Goal: Task Accomplishment & Management: Manage account settings

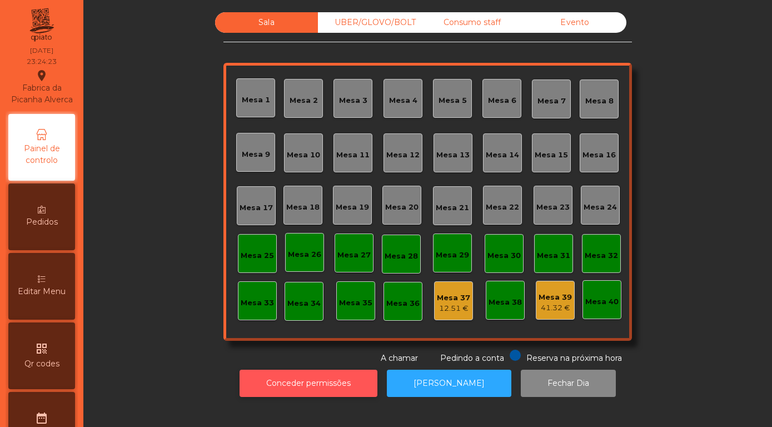
click at [307, 397] on button "Conceder permissões" at bounding box center [308, 382] width 138 height 27
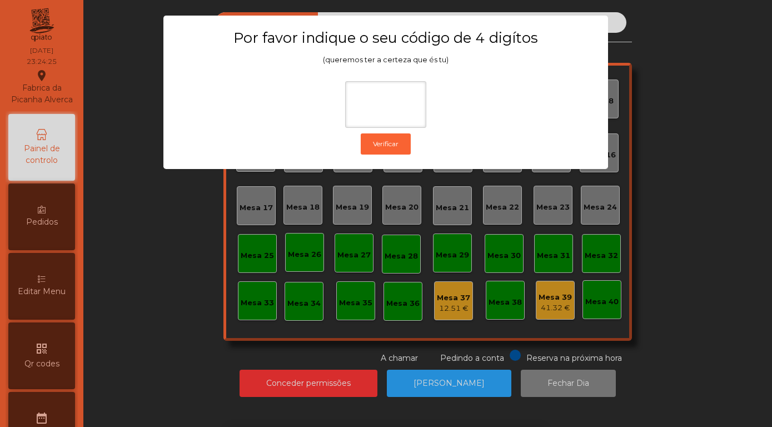
click at [155, 263] on ngb-modal-window "Por favor indique o seu código de 4 digítos (queremos ter a certeza que és tu) …" at bounding box center [385, 213] width 733 height 427
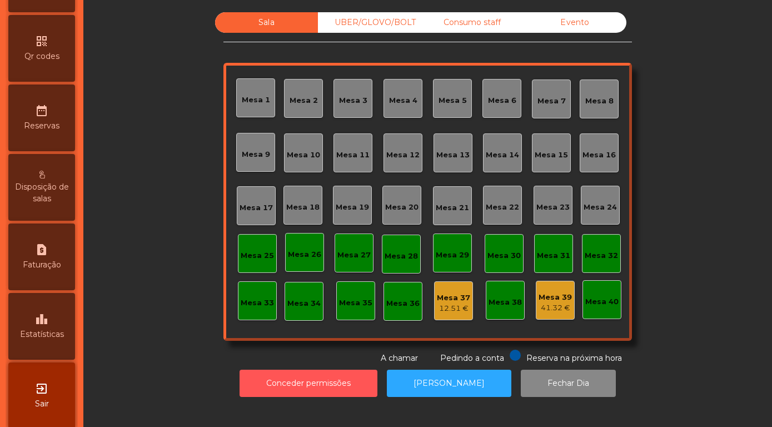
scroll to position [318, 0]
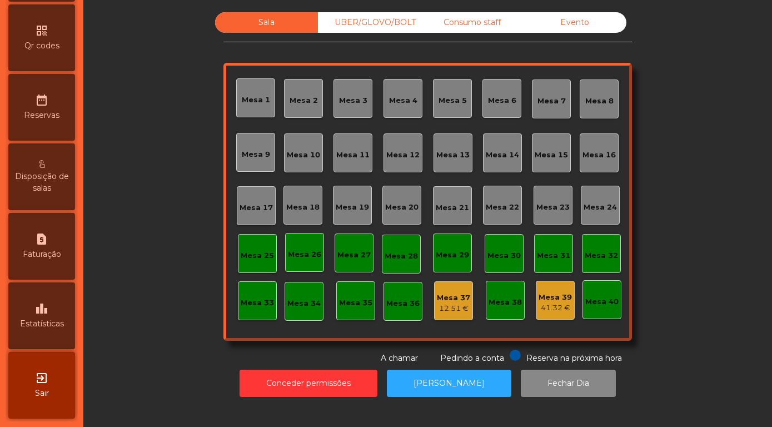
click at [36, 384] on icon "exit_to_app" at bounding box center [41, 377] width 13 height 13
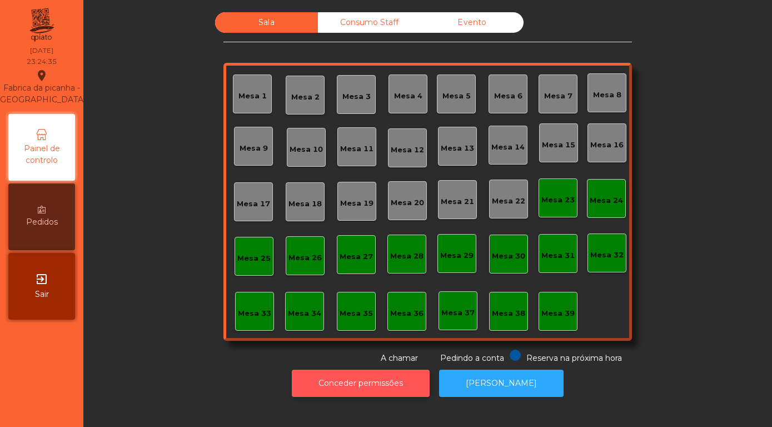
click at [344, 383] on button "Conceder permissões" at bounding box center [361, 382] width 138 height 27
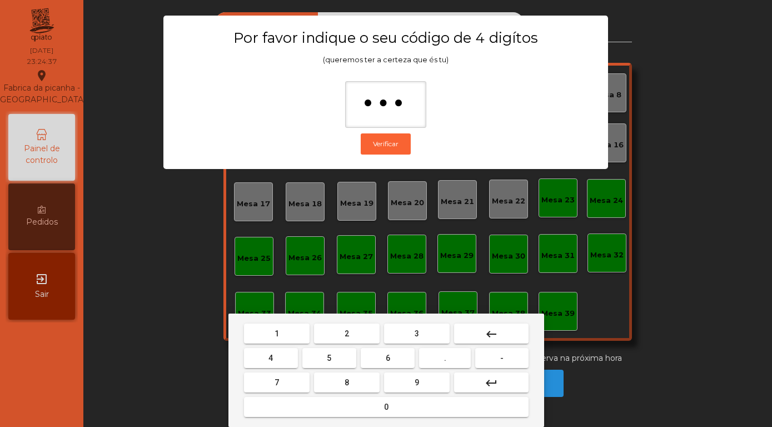
type input "****"
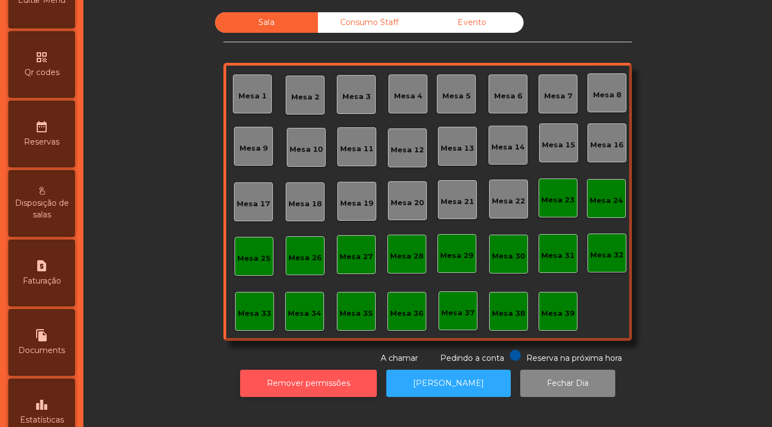
scroll to position [387, 0]
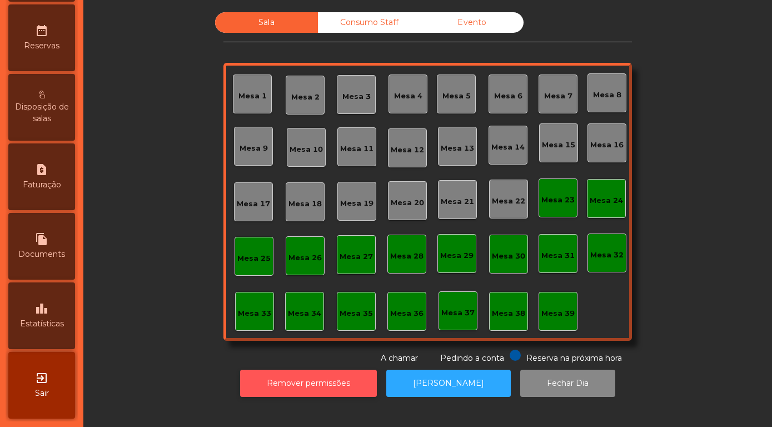
click at [304, 377] on button "Remover permissões" at bounding box center [308, 382] width 137 height 27
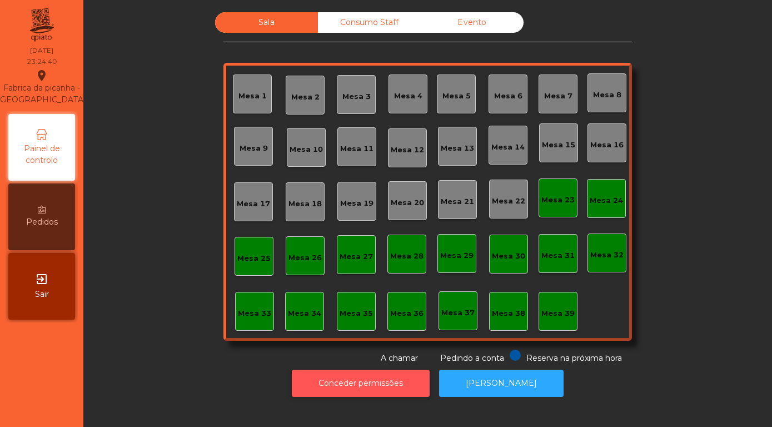
click at [337, 383] on button "Conceder permissões" at bounding box center [361, 382] width 138 height 27
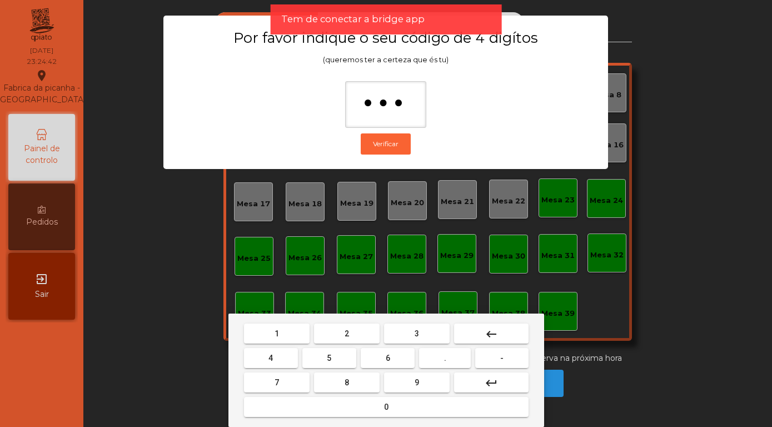
type input "****"
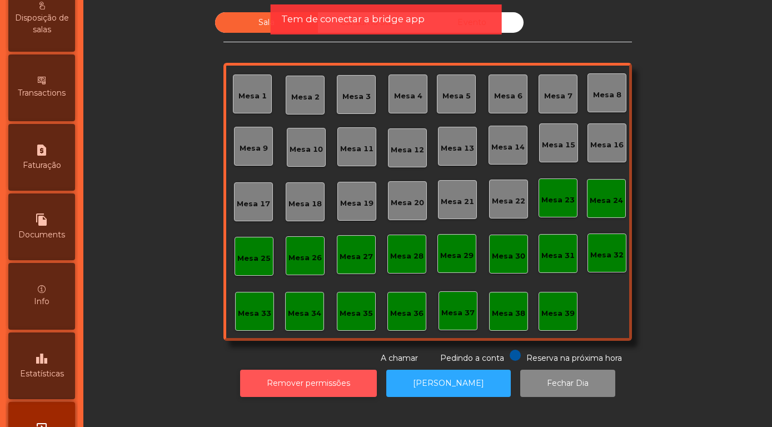
scroll to position [526, 0]
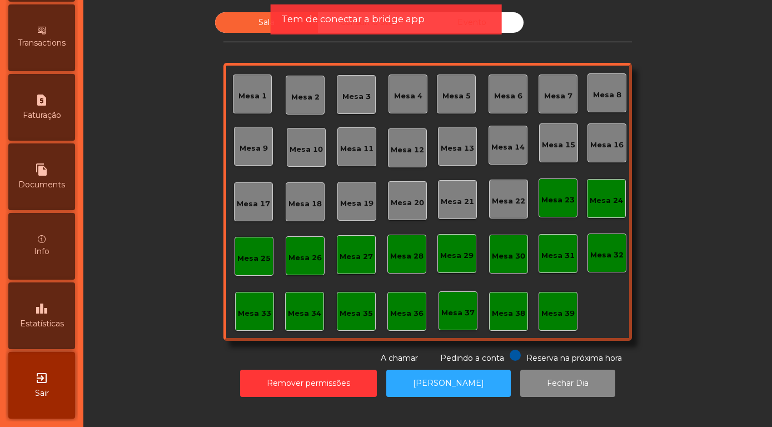
click at [38, 321] on span "Estatísticas" at bounding box center [42, 324] width 44 height 12
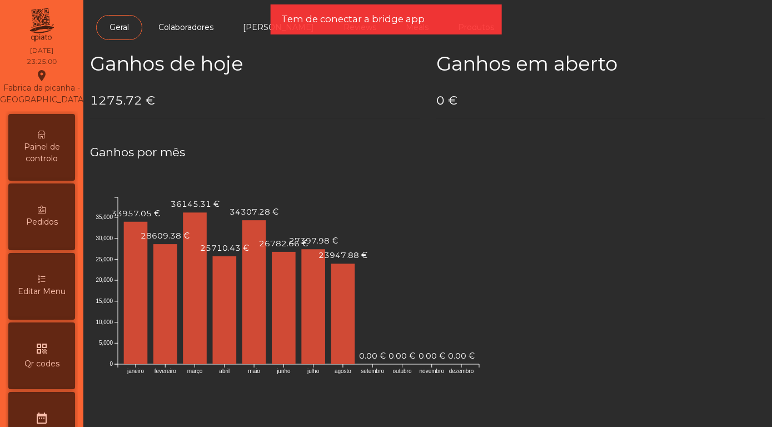
click at [39, 148] on span "Painel de controlo" at bounding box center [41, 152] width 61 height 23
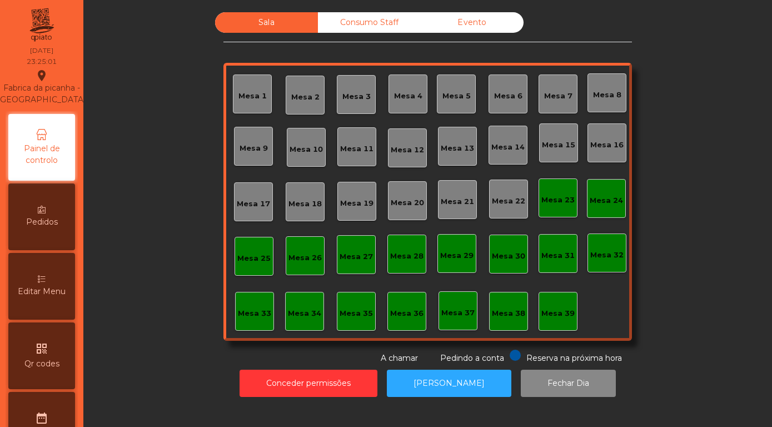
click at [503, 31] on div "Evento" at bounding box center [472, 22] width 103 height 21
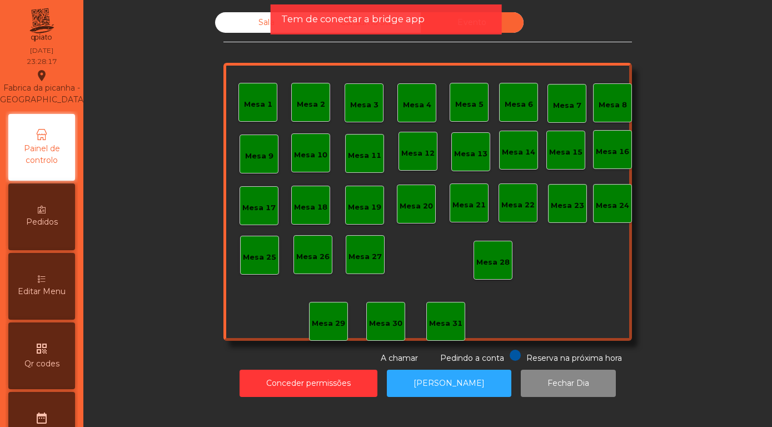
click at [521, 203] on div "Mesa 22" at bounding box center [517, 204] width 33 height 11
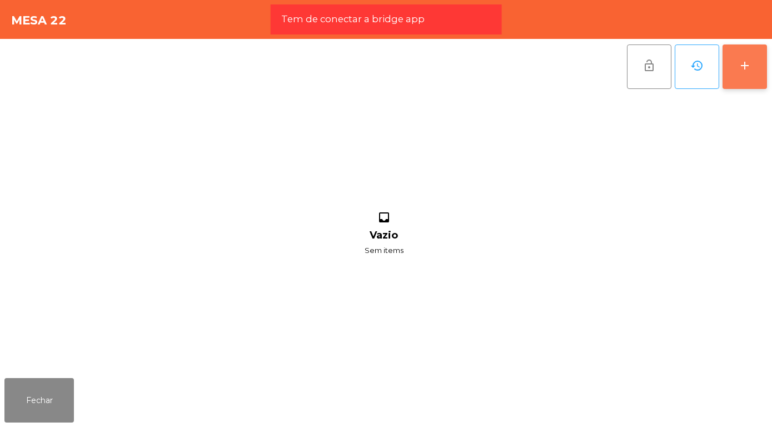
click at [753, 66] on button "add" at bounding box center [744, 66] width 44 height 44
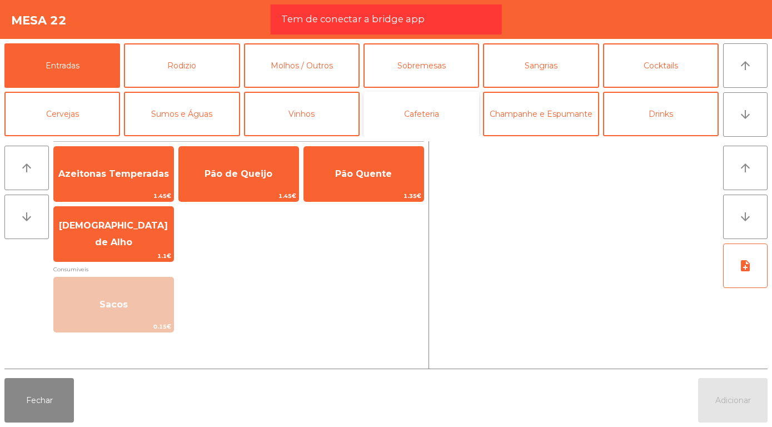
click at [432, 110] on button "Cafeteria" at bounding box center [421, 114] width 116 height 44
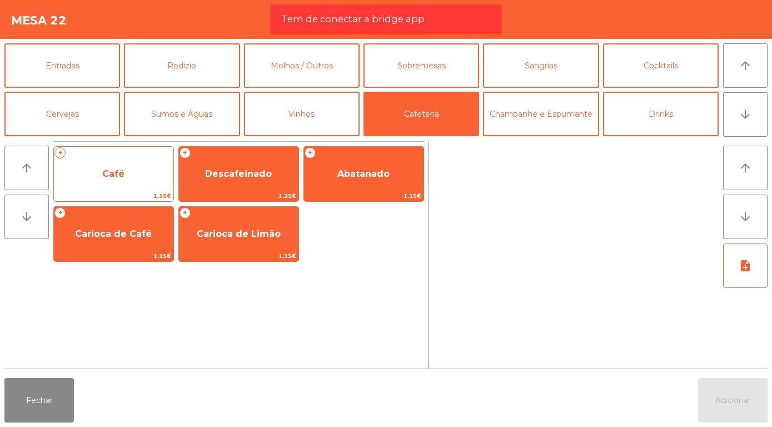
click at [126, 172] on span "Café" at bounding box center [113, 174] width 119 height 30
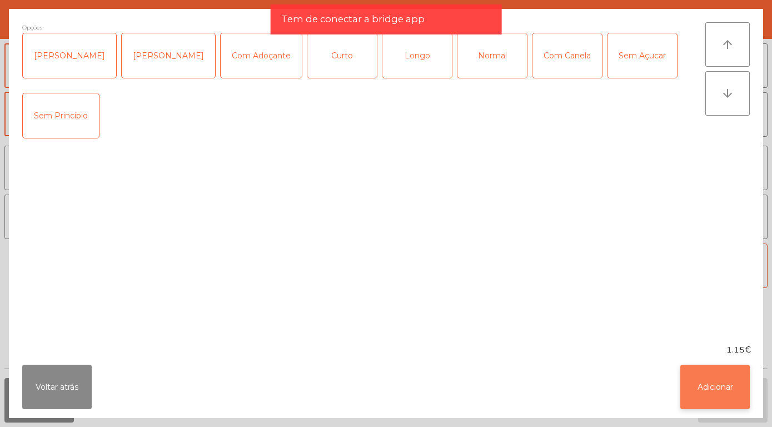
click at [728, 394] on button "Adicionar" at bounding box center [714, 386] width 69 height 44
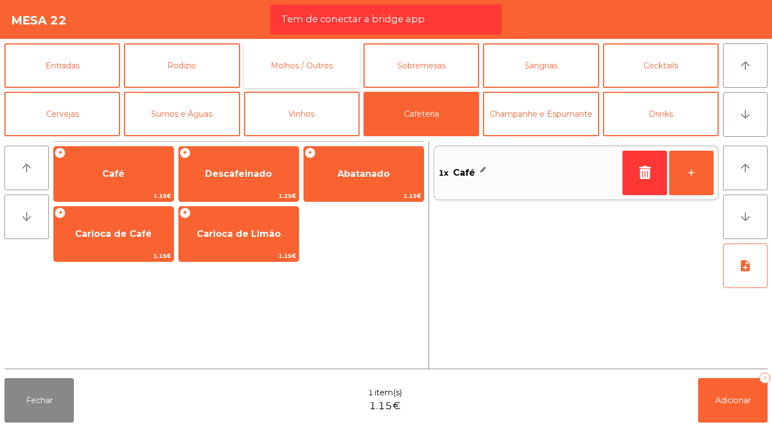
click at [293, 71] on button "Molhos / Outros" at bounding box center [302, 65] width 116 height 44
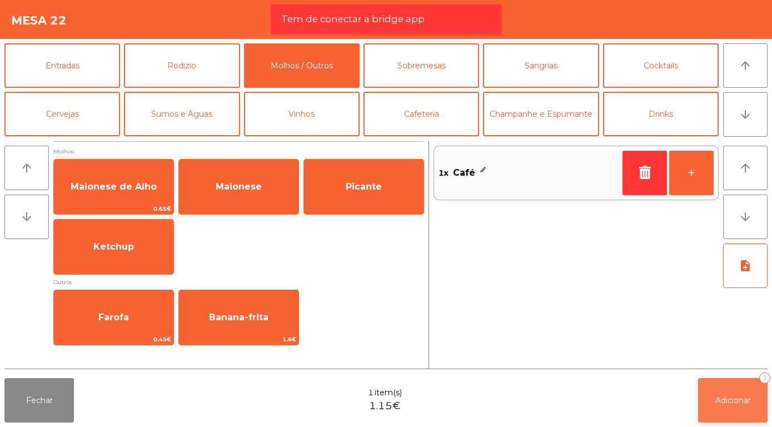
click at [739, 404] on span "Adicionar" at bounding box center [733, 400] width 36 height 10
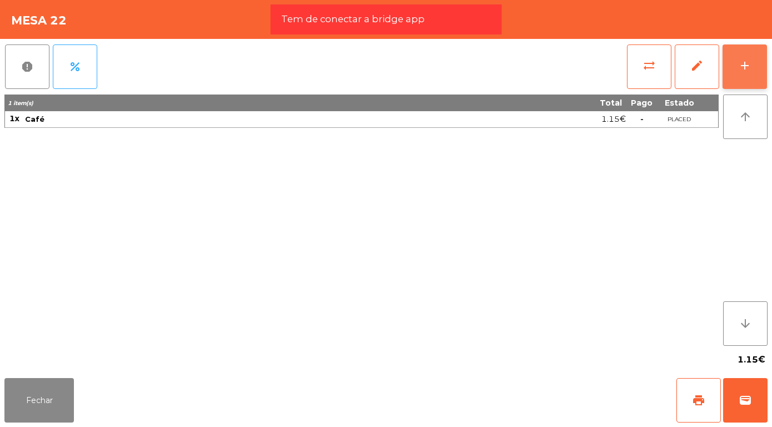
click at [743, 72] on div "add" at bounding box center [744, 65] width 13 height 13
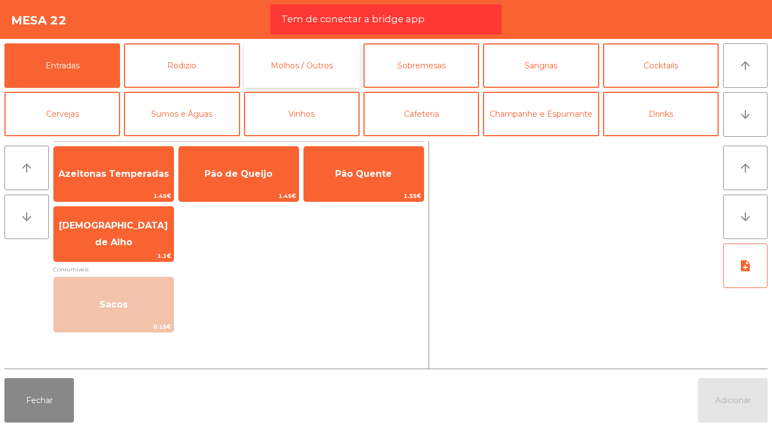
click at [292, 63] on button "Molhos / Outros" at bounding box center [302, 65] width 116 height 44
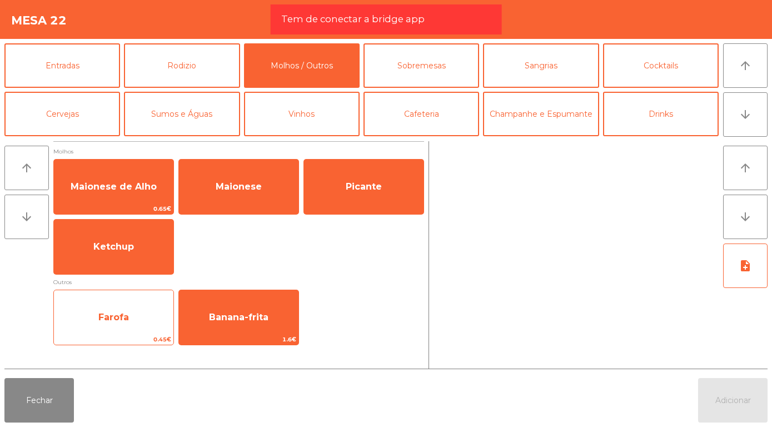
click at [117, 318] on span "Farofa" at bounding box center [113, 317] width 31 height 11
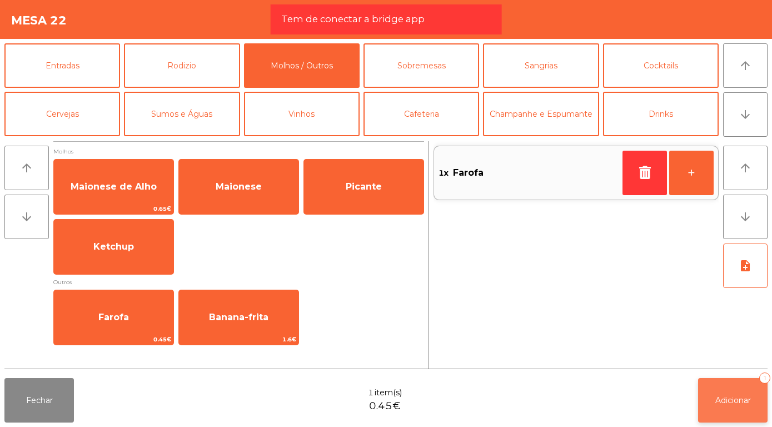
click at [732, 405] on button "Adicionar 1" at bounding box center [732, 400] width 69 height 44
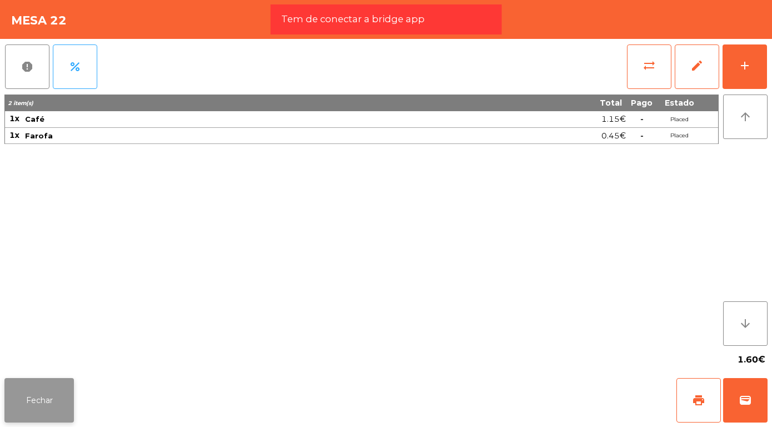
click at [36, 407] on button "Fechar" at bounding box center [38, 400] width 69 height 44
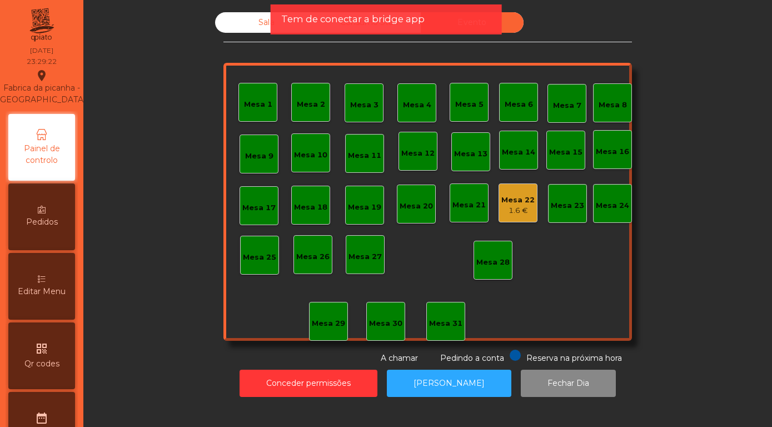
click at [501, 205] on div "1.6 €" at bounding box center [517, 210] width 33 height 11
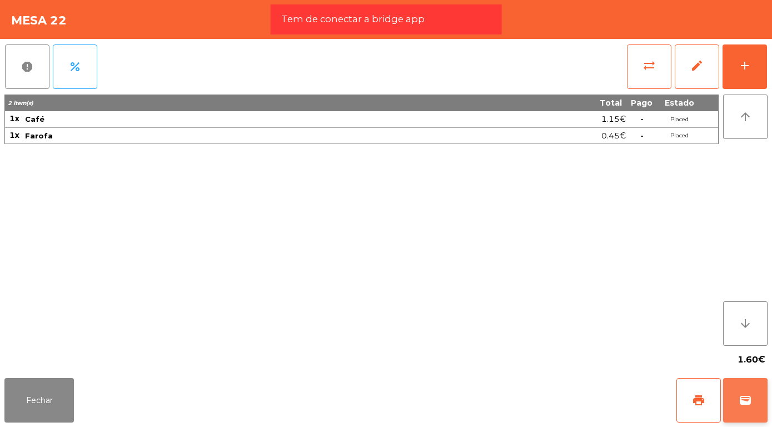
click at [749, 407] on span "wallet" at bounding box center [744, 399] width 13 height 13
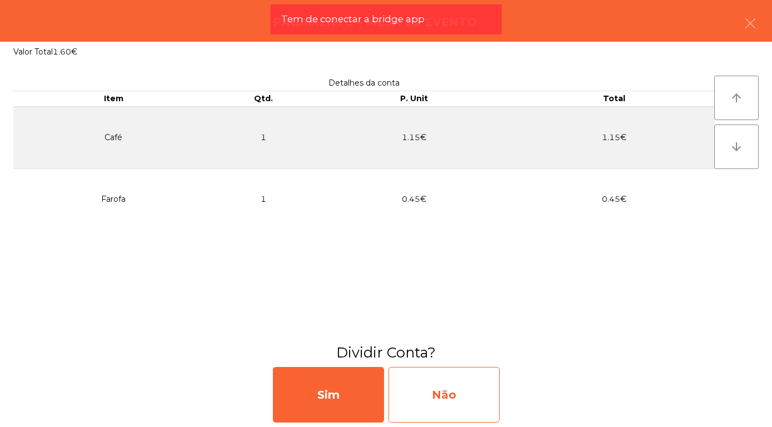
click at [444, 405] on div "Não" at bounding box center [443, 395] width 111 height 56
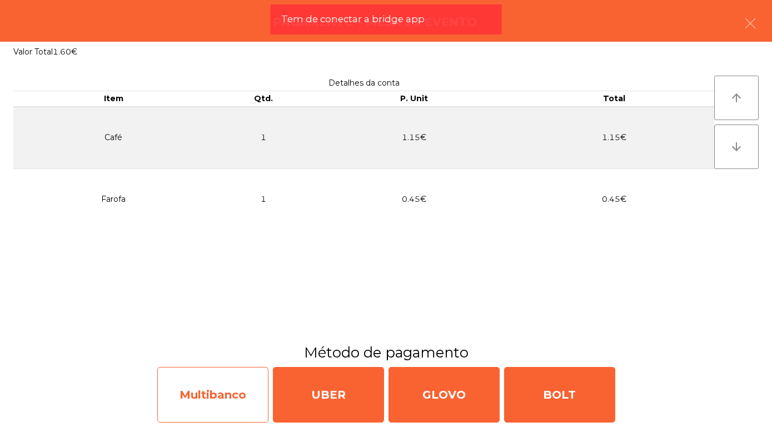
click at [194, 398] on div "Multibanco" at bounding box center [212, 395] width 111 height 56
select select "**"
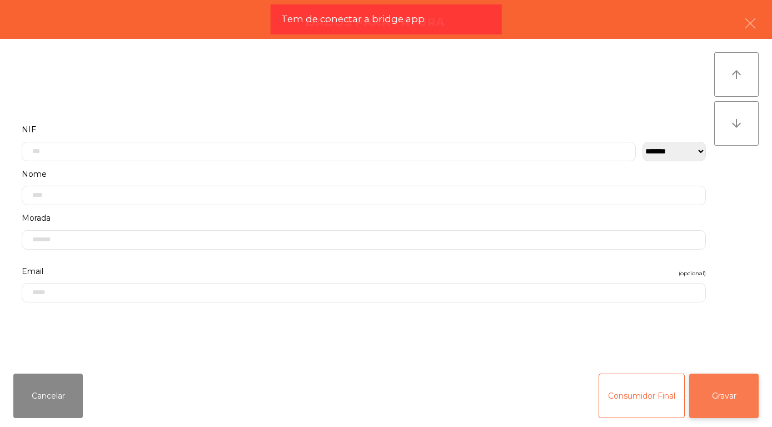
click at [739, 403] on button "Gravar" at bounding box center [723, 395] width 69 height 44
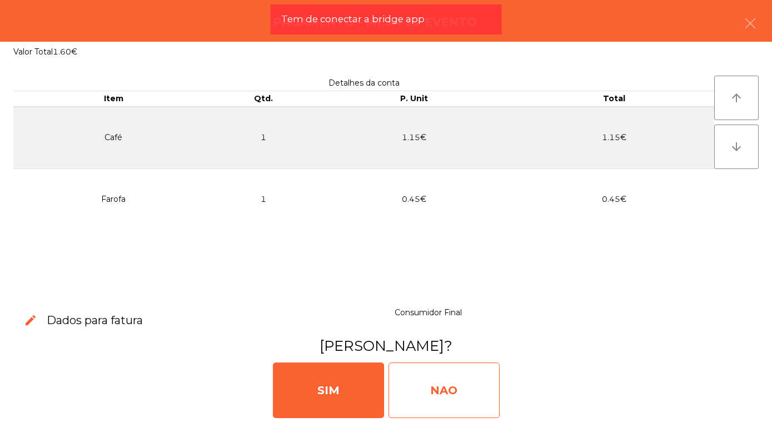
click at [438, 392] on div "NAO" at bounding box center [443, 390] width 111 height 56
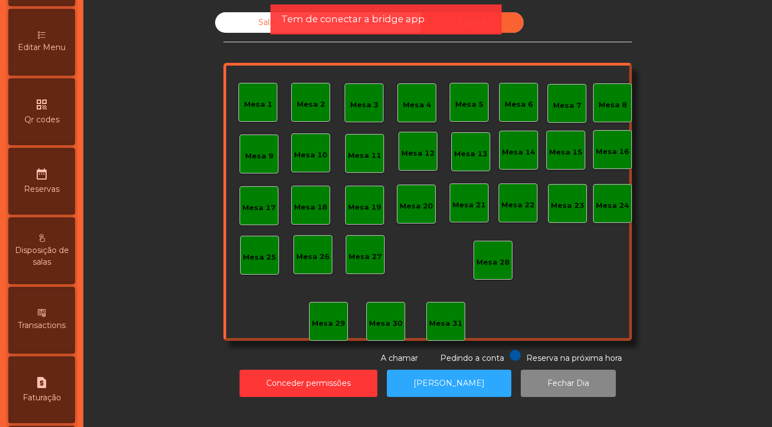
scroll to position [526, 0]
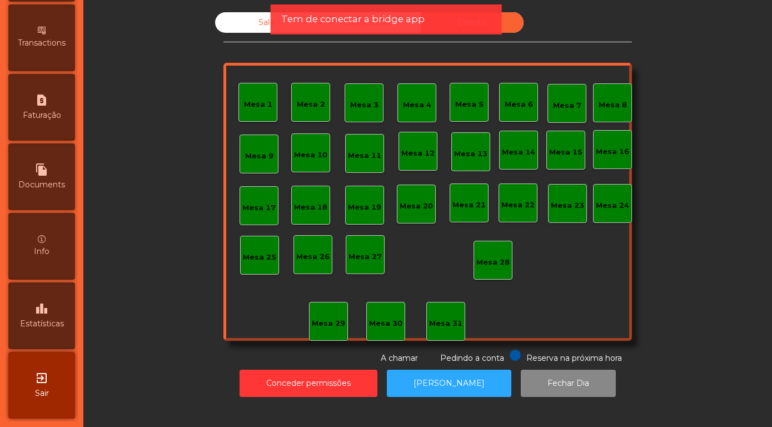
click at [46, 312] on icon "leaderboard" at bounding box center [41, 308] width 13 height 13
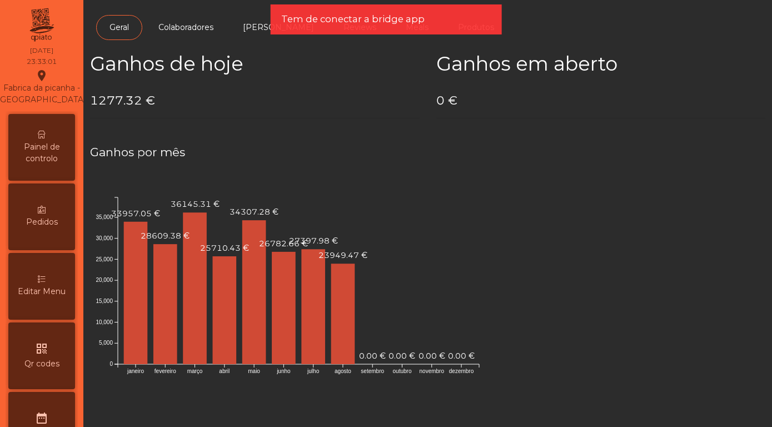
click at [37, 151] on span "Painel de controlo" at bounding box center [41, 152] width 61 height 23
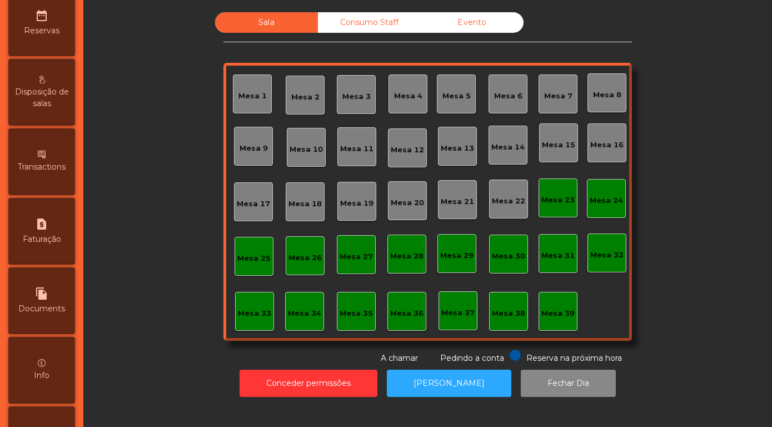
scroll to position [526, 0]
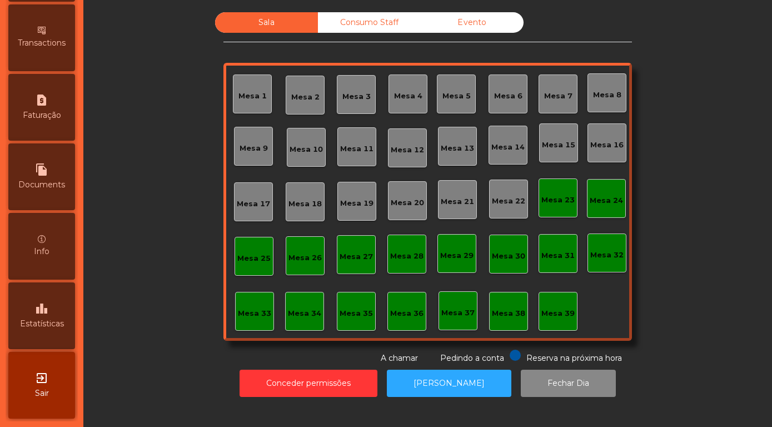
click at [37, 384] on div "exit_to_app Sair" at bounding box center [41, 385] width 67 height 67
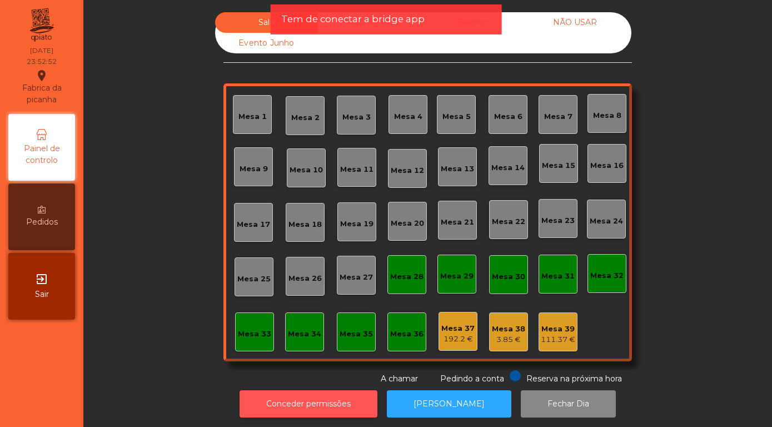
click at [306, 401] on button "Conceder permissões" at bounding box center [308, 403] width 138 height 27
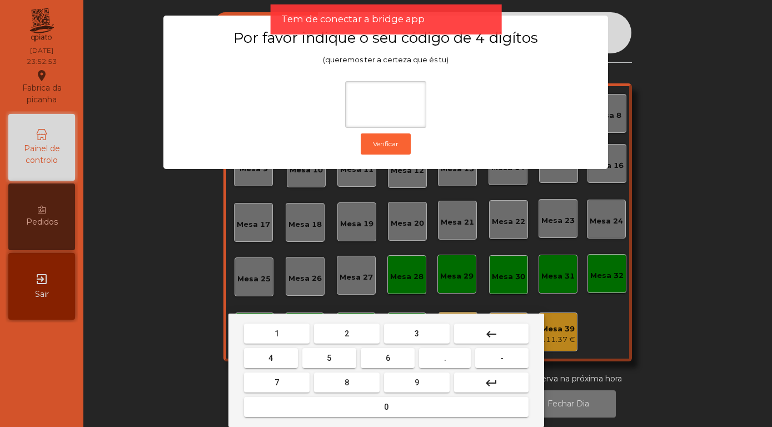
click at [345, 380] on span "8" at bounding box center [346, 382] width 4 height 9
click at [272, 355] on span "4" at bounding box center [270, 357] width 4 height 9
click at [338, 355] on button "5" at bounding box center [329, 358] width 54 height 20
click at [278, 382] on span "7" at bounding box center [276, 382] width 4 height 9
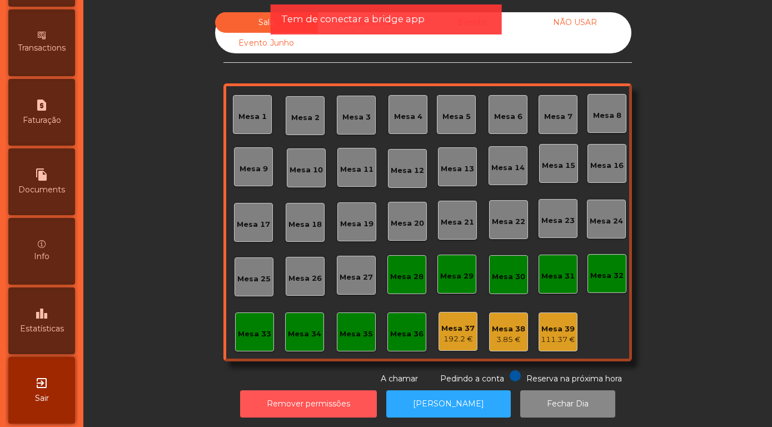
scroll to position [526, 0]
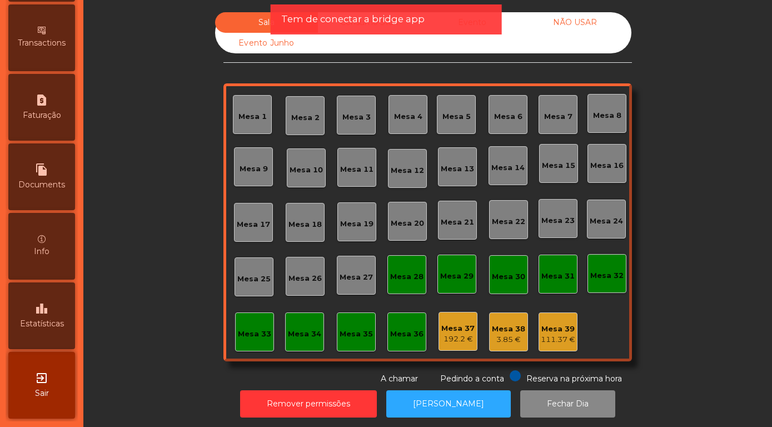
click at [28, 323] on span "Estatísticas" at bounding box center [42, 324] width 44 height 12
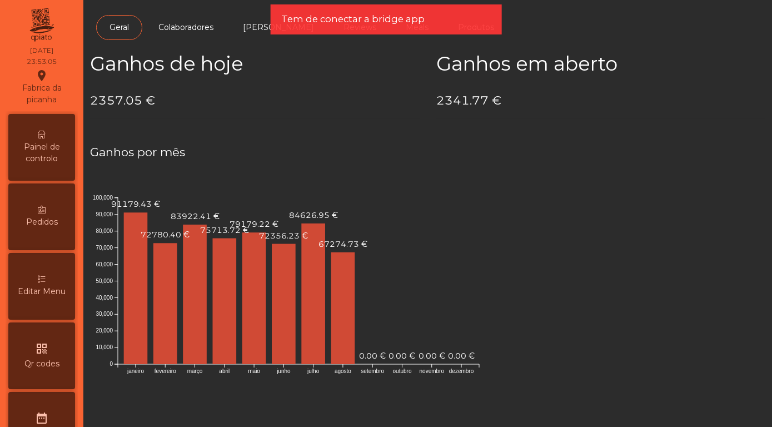
click at [34, 157] on span "Painel de controlo" at bounding box center [41, 152] width 61 height 23
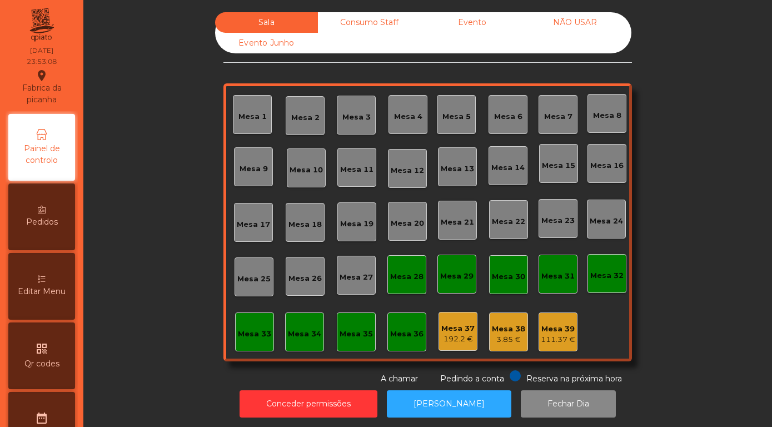
click at [467, 21] on div "Evento" at bounding box center [472, 22] width 103 height 21
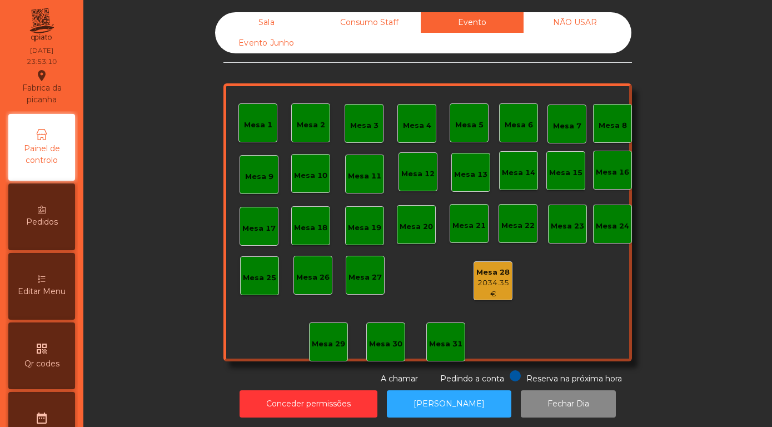
click at [264, 24] on div "Sala" at bounding box center [266, 22] width 103 height 21
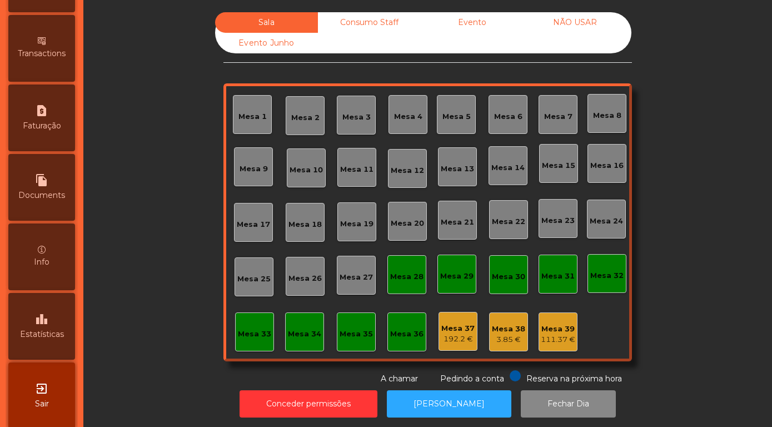
scroll to position [526, 0]
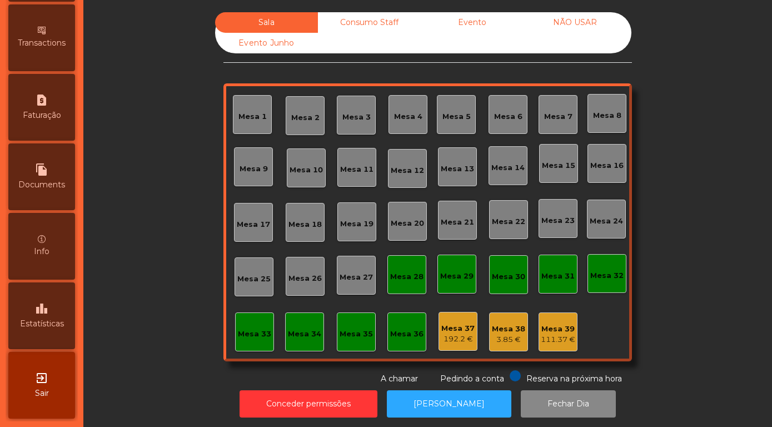
click at [39, 319] on span "Estatísticas" at bounding box center [42, 324] width 44 height 12
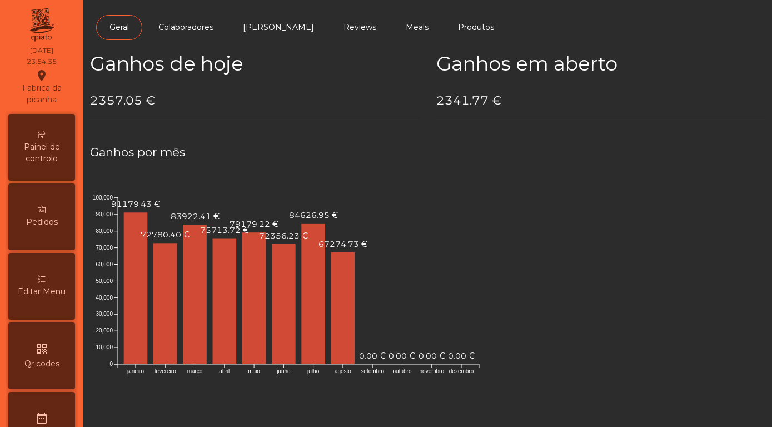
click at [34, 154] on span "Painel de controlo" at bounding box center [41, 152] width 61 height 23
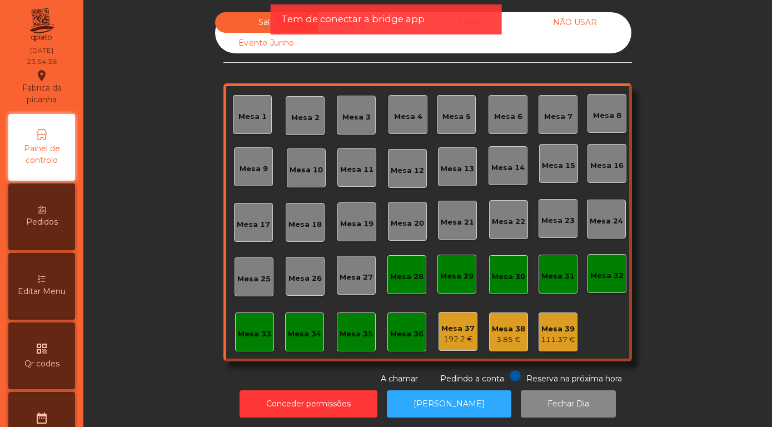
click at [666, 166] on div "Sala Consumo Staff Evento NÃO USAR Evento Junho Mesa 1 Mesa 2 [GEOGRAPHIC_DATA]…" at bounding box center [427, 198] width 658 height 372
click at [379, 47] on div "Sala Consumo Staff Evento NÃO USAR Evento Junho" at bounding box center [423, 32] width 416 height 41
click at [367, 16] on span "Tem de conectar a bridge app" at bounding box center [352, 19] width 143 height 14
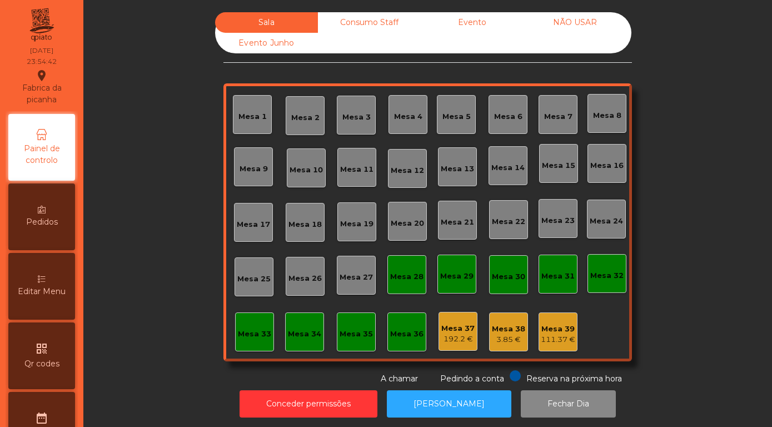
click at [466, 23] on div "Evento" at bounding box center [472, 22] width 103 height 21
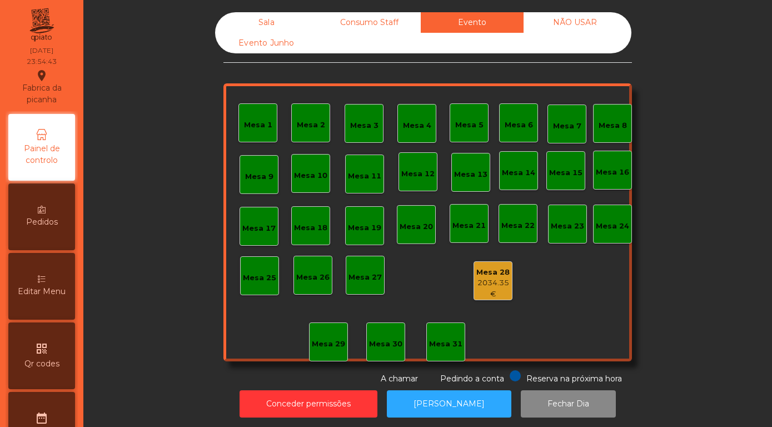
click at [489, 281] on div "2034.35 €" at bounding box center [493, 288] width 38 height 22
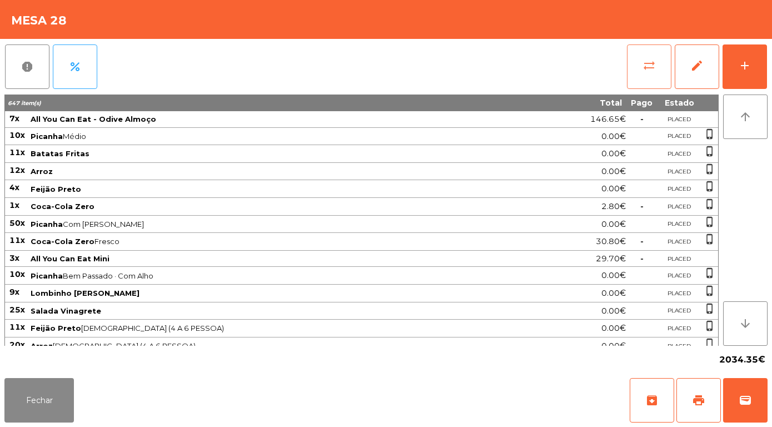
click at [647, 68] on span "sync_alt" at bounding box center [648, 65] width 13 height 13
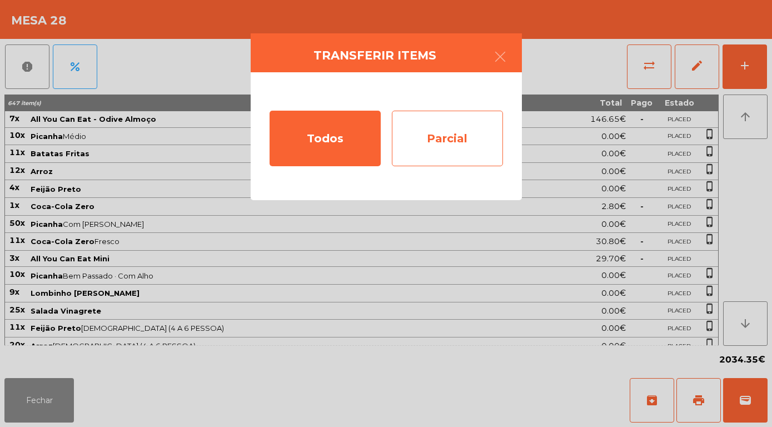
click at [438, 139] on div "Parcial" at bounding box center [447, 139] width 111 height 56
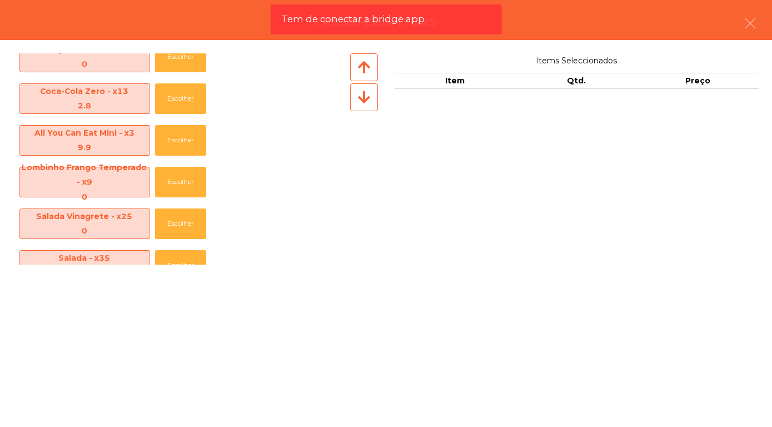
scroll to position [184, 0]
click at [178, 139] on button "Escolher" at bounding box center [180, 139] width 51 height 31
click at [180, 143] on button "Escolher" at bounding box center [180, 139] width 51 height 31
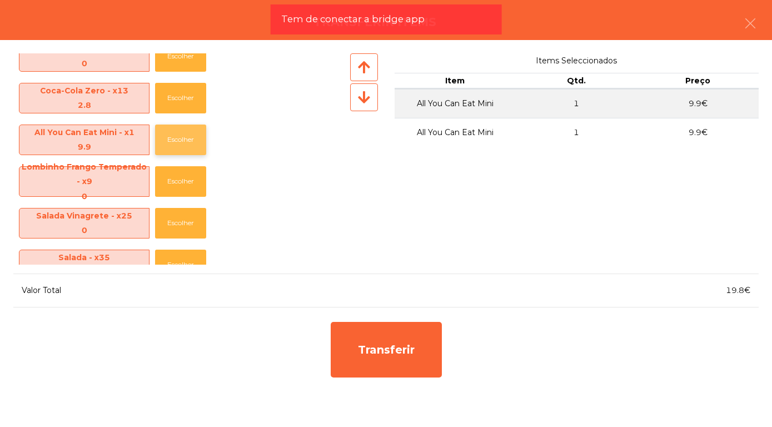
click at [179, 139] on button "Escolher" at bounding box center [180, 139] width 51 height 31
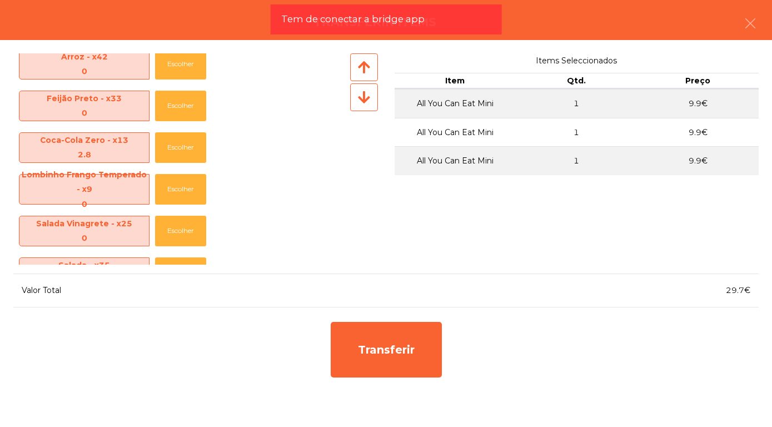
scroll to position [0, 0]
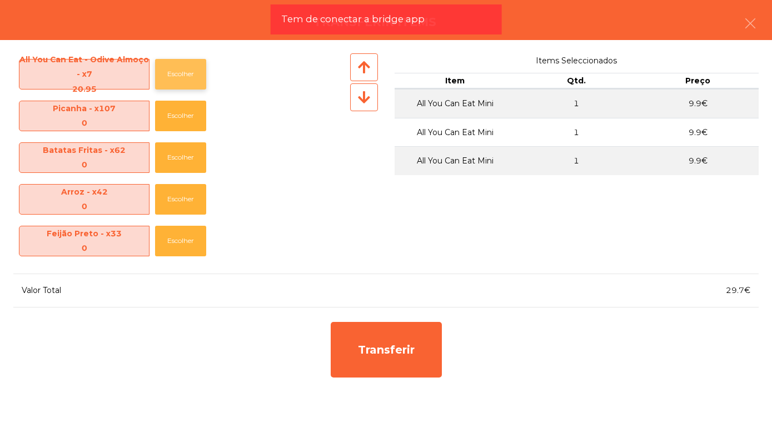
click at [188, 74] on button "Escolher" at bounding box center [180, 74] width 51 height 31
click at [185, 75] on button "Escolher" at bounding box center [180, 74] width 51 height 31
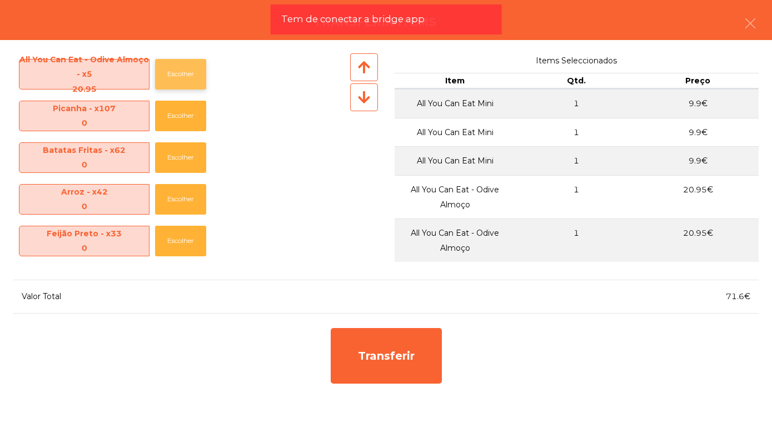
click at [186, 73] on button "Escolher" at bounding box center [180, 74] width 51 height 31
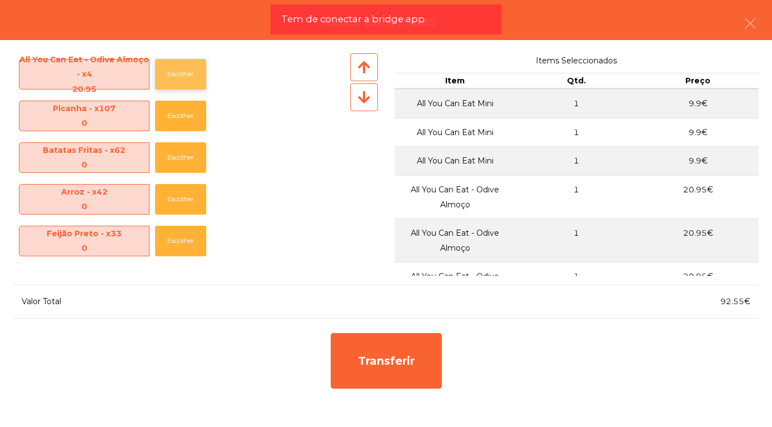
click at [184, 74] on button "Escolher" at bounding box center [180, 74] width 51 height 31
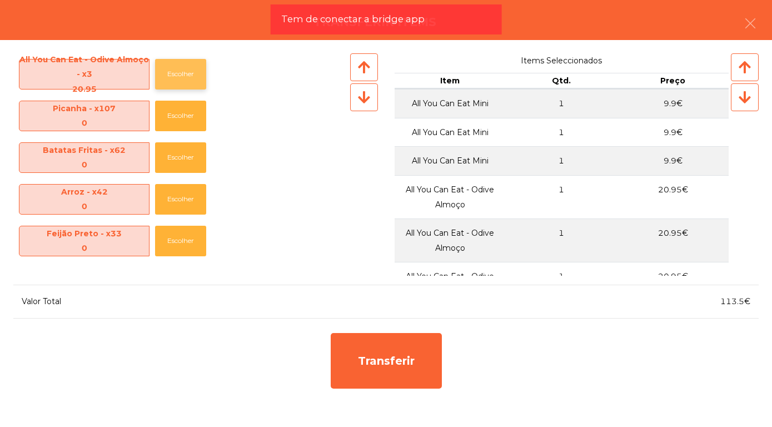
click at [183, 77] on button "Escolher" at bounding box center [180, 74] width 51 height 31
click at [180, 69] on button "Escolher" at bounding box center [180, 74] width 51 height 31
click at [179, 74] on button "Escolher" at bounding box center [180, 74] width 51 height 31
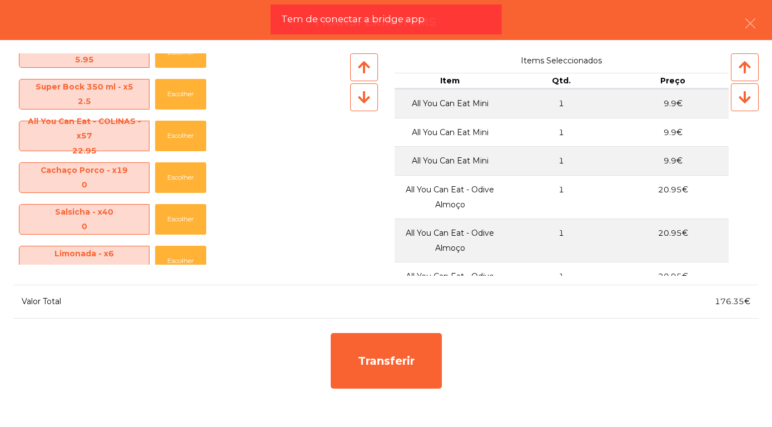
scroll to position [1066, 0]
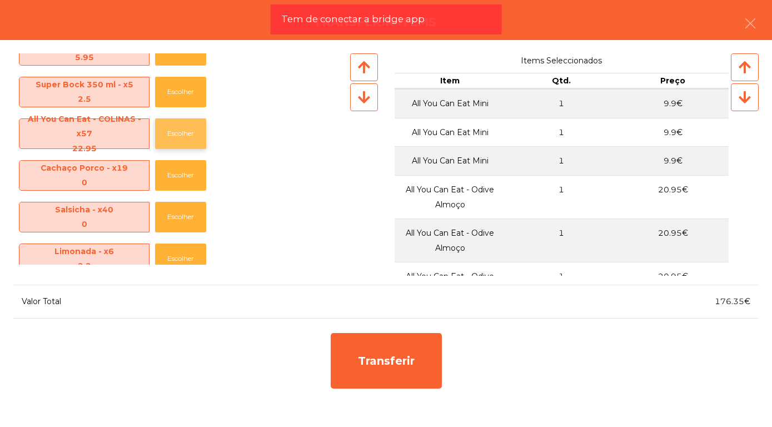
click at [190, 137] on button "Escolher" at bounding box center [180, 133] width 51 height 31
click at [185, 139] on button "Escolher" at bounding box center [180, 133] width 51 height 31
click at [184, 138] on button "Escolher" at bounding box center [180, 133] width 51 height 31
click at [188, 138] on button "Escolher" at bounding box center [180, 133] width 51 height 31
click at [182, 139] on button "Escolher" at bounding box center [180, 133] width 51 height 31
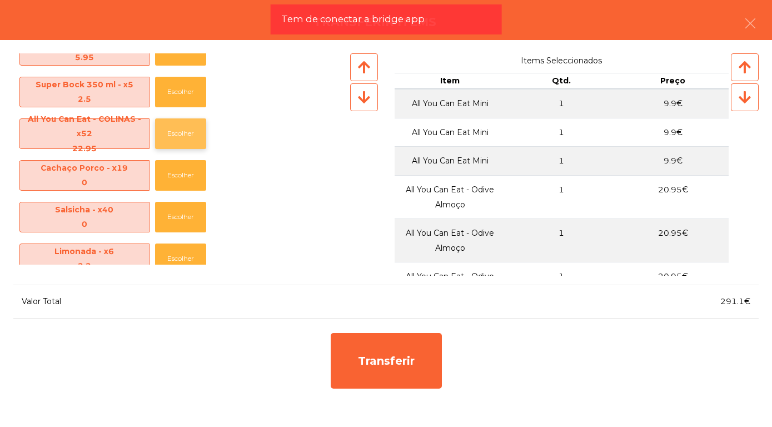
click at [181, 138] on button "Escolher" at bounding box center [180, 133] width 51 height 31
click at [182, 137] on button "Escolher" at bounding box center [180, 133] width 51 height 31
click at [182, 138] on button "Escolher" at bounding box center [180, 133] width 51 height 31
click at [183, 133] on button "Escolher" at bounding box center [180, 133] width 51 height 31
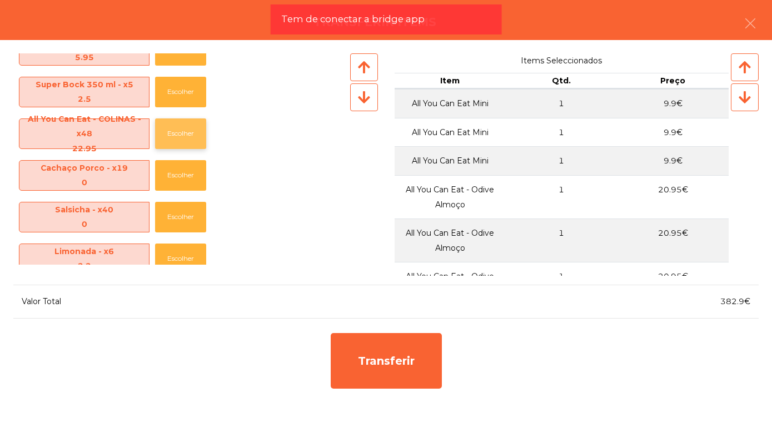
click at [184, 133] on button "Escolher" at bounding box center [180, 133] width 51 height 31
click at [186, 133] on button "Escolher" at bounding box center [180, 133] width 51 height 31
click at [186, 132] on button "Escolher" at bounding box center [180, 133] width 51 height 31
click at [187, 129] on button "Escolher" at bounding box center [180, 133] width 51 height 31
click at [191, 131] on button "Escolher" at bounding box center [180, 133] width 51 height 31
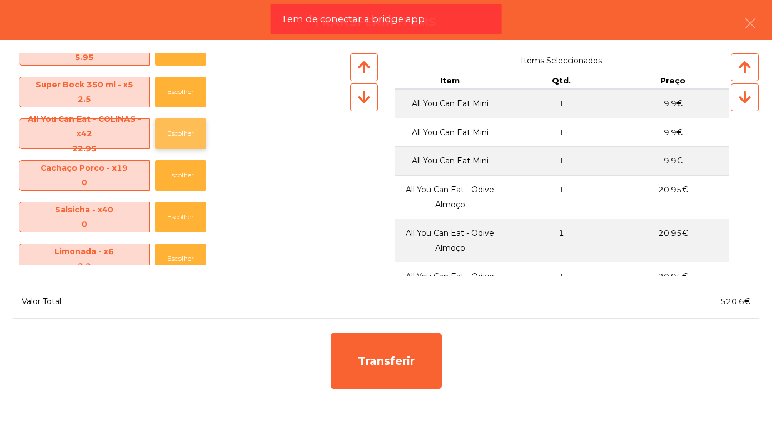
click at [193, 131] on button "Escolher" at bounding box center [180, 133] width 51 height 31
click at [193, 130] on button "Escolher" at bounding box center [180, 133] width 51 height 31
click at [193, 128] on button "Escolher" at bounding box center [180, 133] width 51 height 31
click at [192, 127] on button "Escolher" at bounding box center [180, 133] width 51 height 31
click at [191, 128] on button "Escolher" at bounding box center [180, 133] width 51 height 31
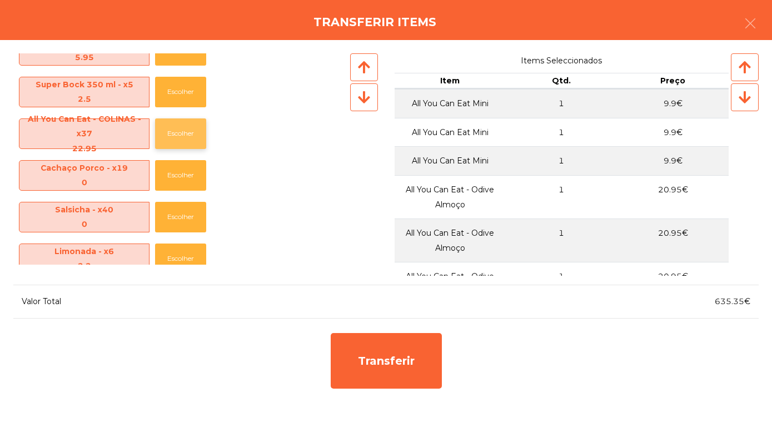
click at [189, 128] on button "Escolher" at bounding box center [180, 133] width 51 height 31
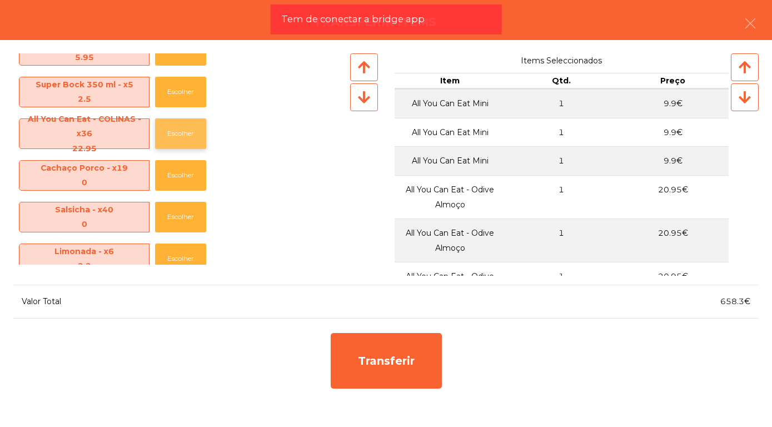
click at [187, 122] on button "Escolher" at bounding box center [180, 133] width 51 height 31
click at [187, 124] on button "Escolher" at bounding box center [180, 133] width 51 height 31
click at [188, 121] on button "Escolher" at bounding box center [180, 133] width 51 height 31
click at [187, 132] on button "Escolher" at bounding box center [180, 133] width 51 height 31
click at [186, 137] on button "Escolher" at bounding box center [180, 133] width 51 height 31
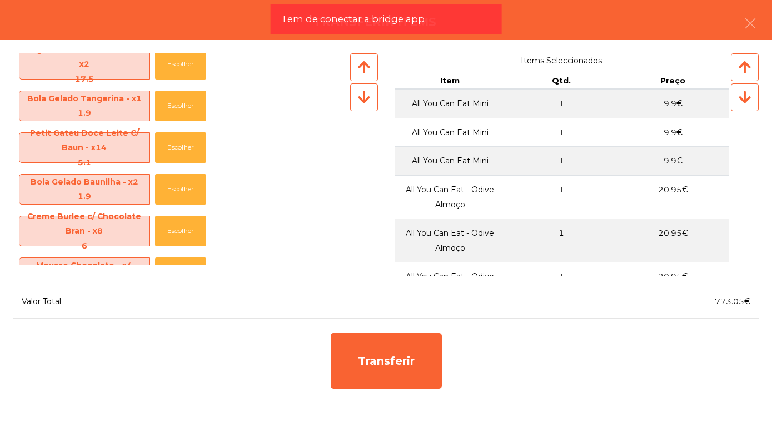
scroll to position [552, 0]
click at [169, 228] on button "Escolher" at bounding box center [180, 230] width 51 height 31
click at [182, 228] on button "Escolher" at bounding box center [180, 230] width 51 height 31
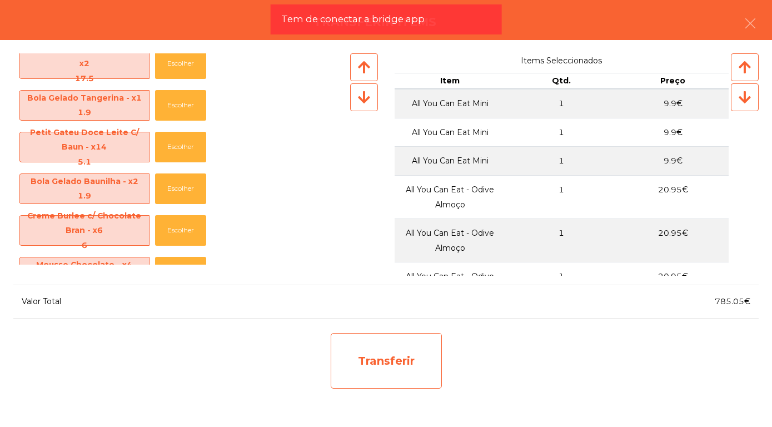
click at [388, 361] on div "Transferir" at bounding box center [386, 361] width 111 height 56
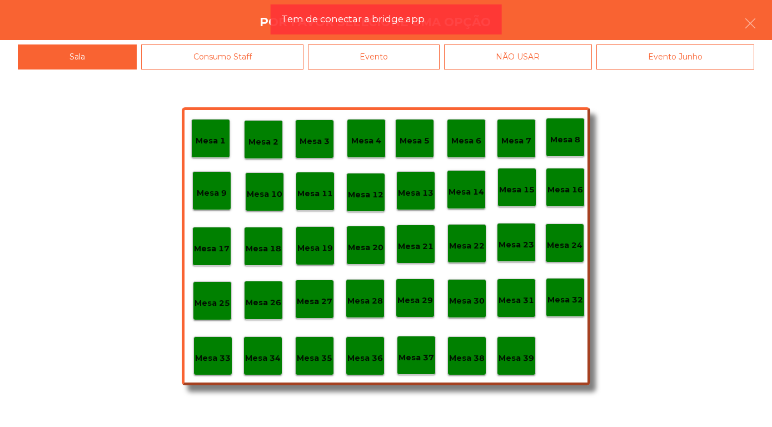
click at [470, 298] on p "Mesa 30" at bounding box center [467, 300] width 36 height 13
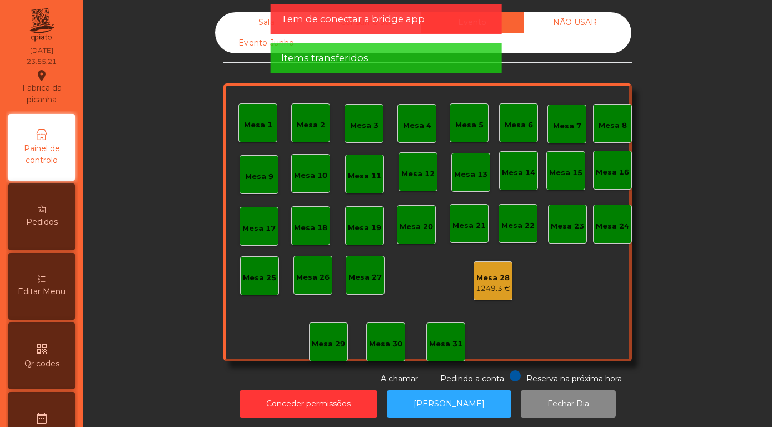
click at [248, 21] on div "Sala" at bounding box center [266, 22] width 103 height 21
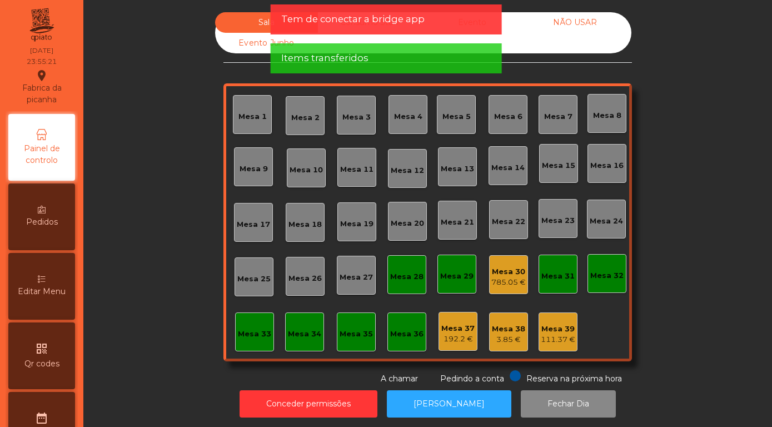
click at [511, 287] on div "785.05 €" at bounding box center [508, 282] width 34 height 11
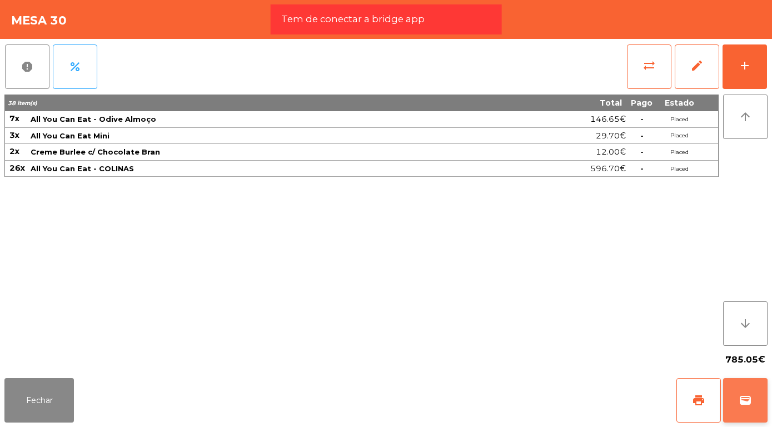
click at [747, 399] on span "wallet" at bounding box center [744, 399] width 13 height 13
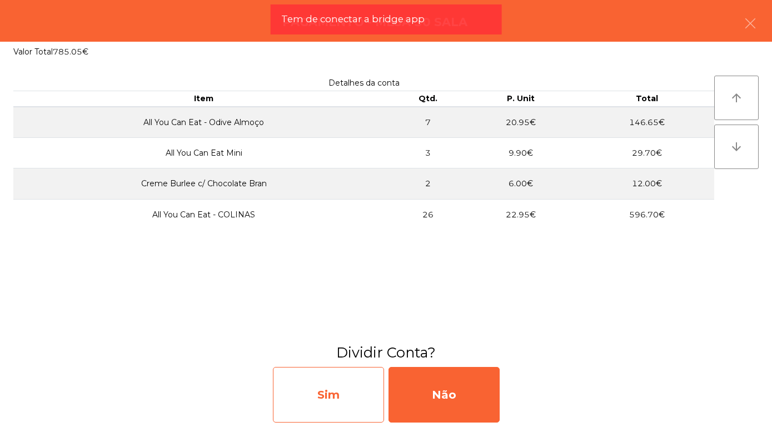
click at [318, 383] on div "Sim" at bounding box center [328, 395] width 111 height 56
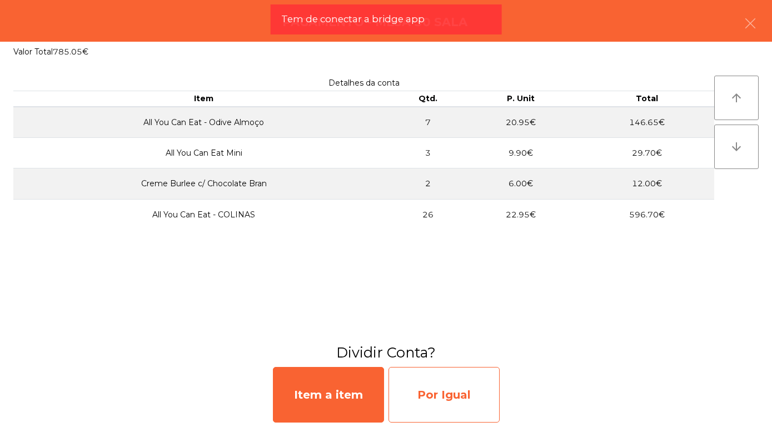
click at [467, 393] on div "Por Igual" at bounding box center [443, 395] width 111 height 56
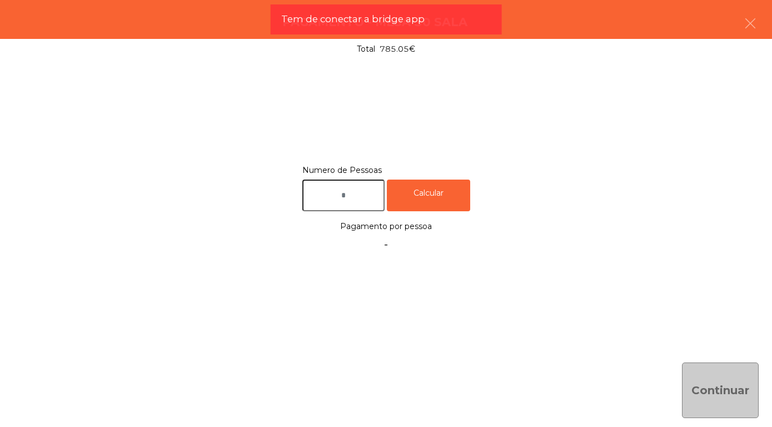
click at [364, 195] on input "text" at bounding box center [343, 195] width 82 height 32
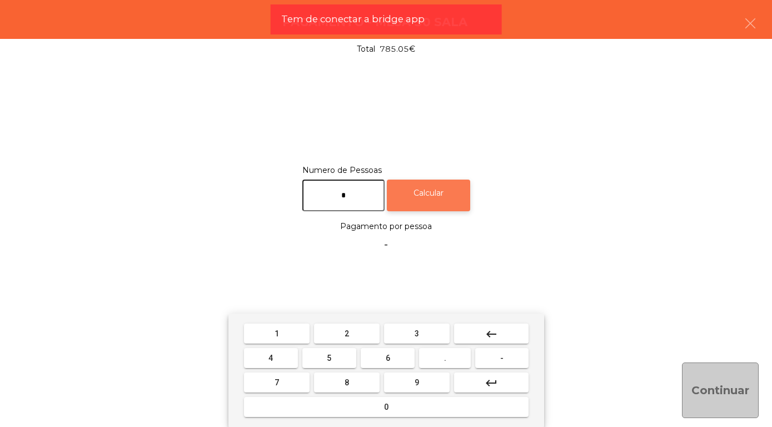
type input "*"
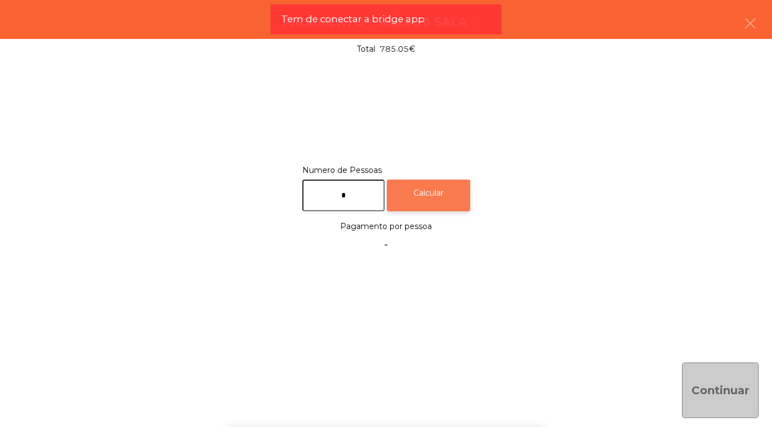
click at [441, 193] on div "Calcular" at bounding box center [428, 195] width 83 height 32
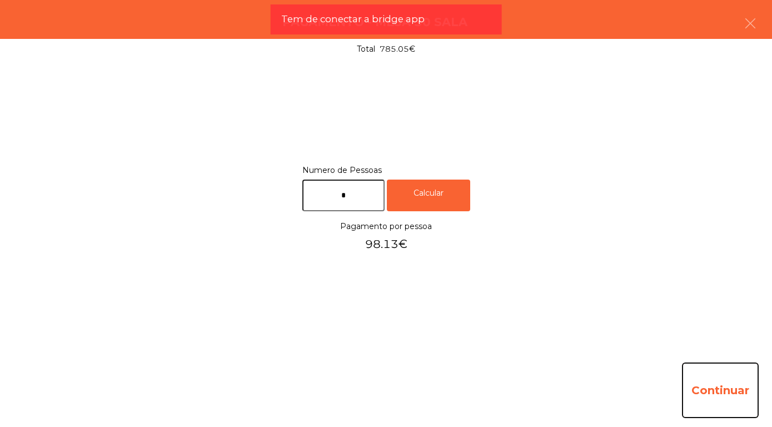
click at [727, 399] on button "Continuar" at bounding box center [720, 390] width 77 height 56
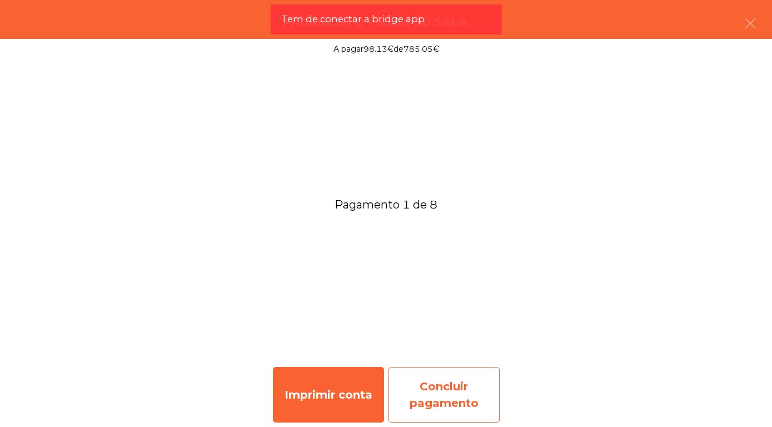
click at [447, 391] on div "Concluir pagamento" at bounding box center [443, 395] width 111 height 56
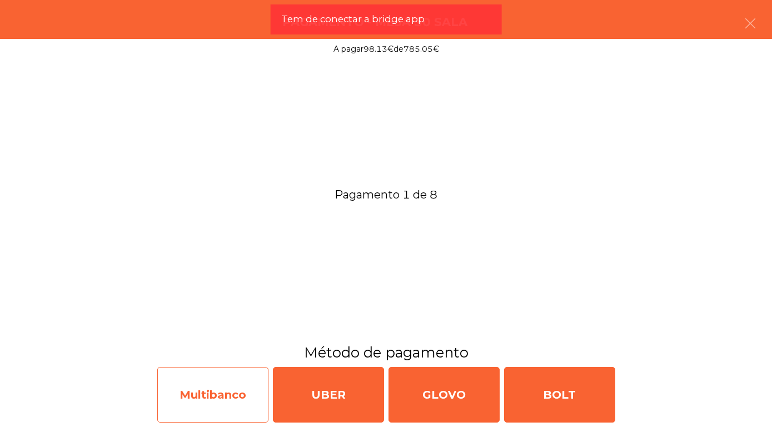
click at [224, 389] on div "Multibanco" at bounding box center [212, 395] width 111 height 56
select select "**"
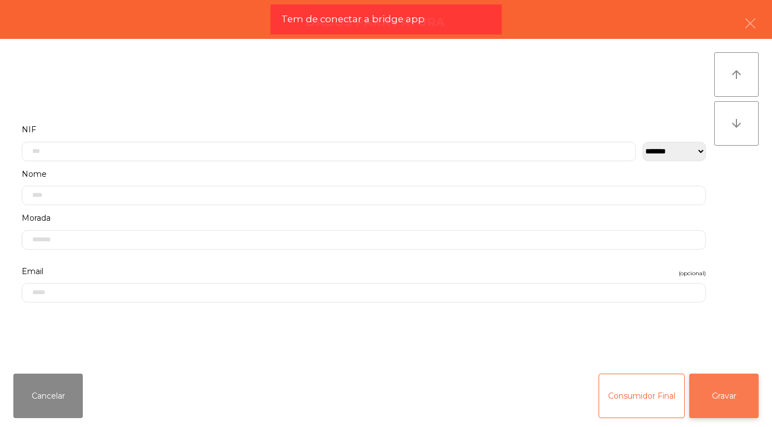
click at [718, 394] on button "Gravar" at bounding box center [723, 395] width 69 height 44
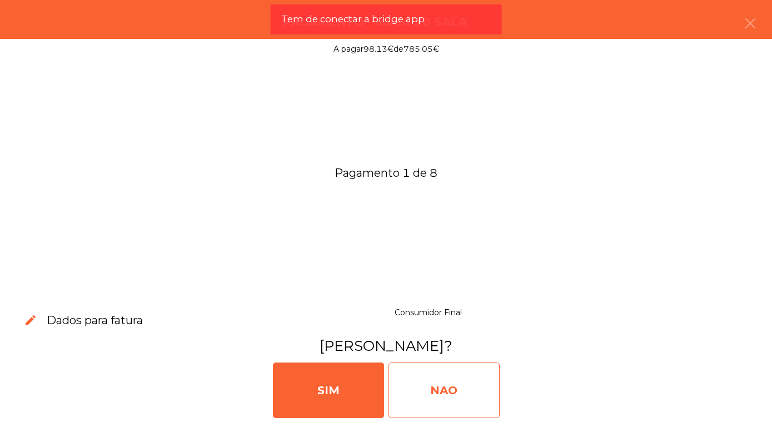
click at [447, 393] on div "NAO" at bounding box center [443, 390] width 111 height 56
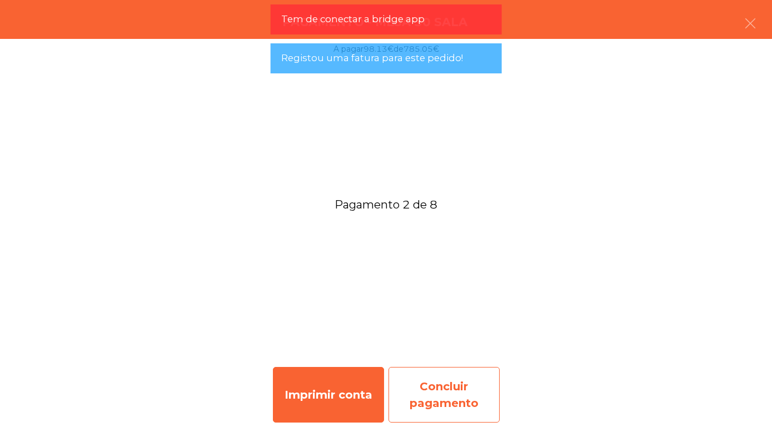
click at [459, 401] on div "Concluir pagamento" at bounding box center [443, 395] width 111 height 56
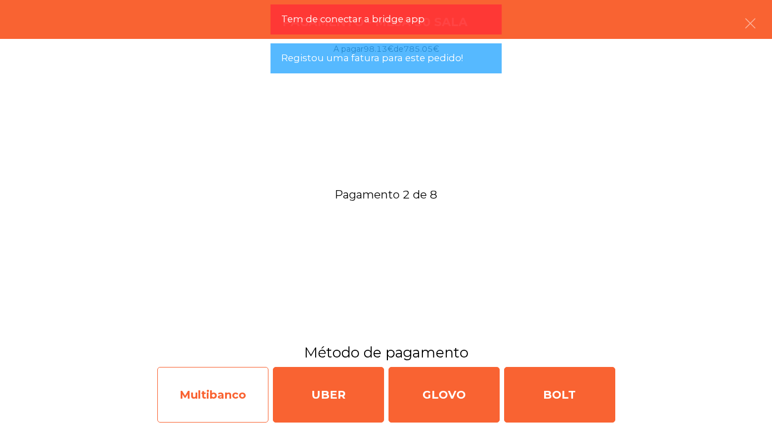
click at [204, 394] on div "Multibanco" at bounding box center [212, 395] width 111 height 56
select select "**"
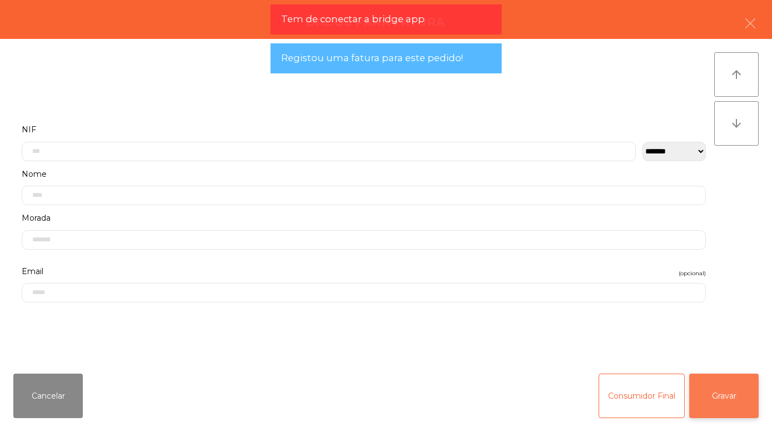
click at [723, 396] on button "Gravar" at bounding box center [723, 395] width 69 height 44
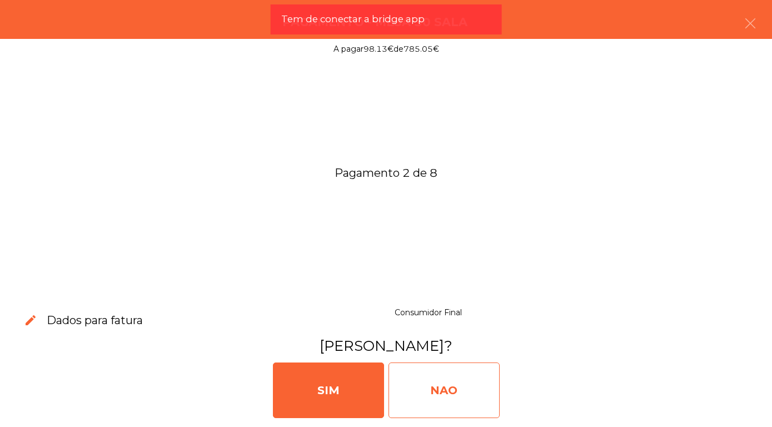
click at [456, 387] on div "NAO" at bounding box center [443, 390] width 111 height 56
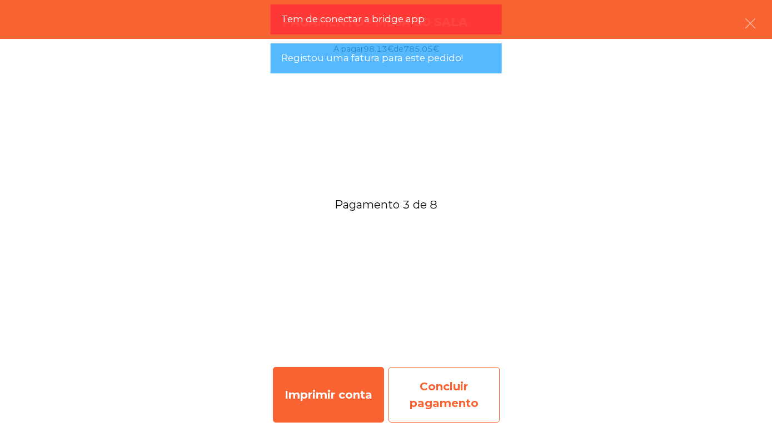
click at [462, 393] on div "Concluir pagamento" at bounding box center [443, 395] width 111 height 56
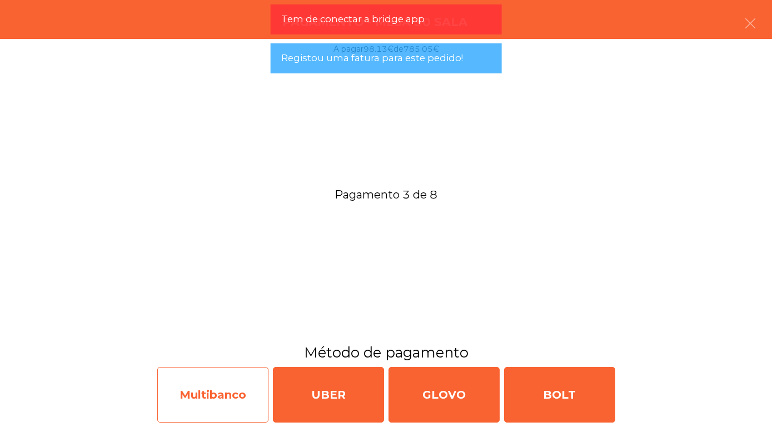
click at [218, 390] on div "Multibanco" at bounding box center [212, 395] width 111 height 56
select select "**"
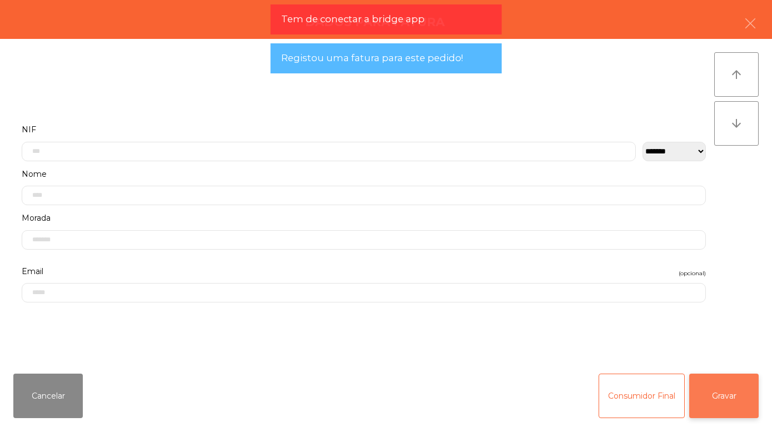
click at [734, 407] on button "Gravar" at bounding box center [723, 395] width 69 height 44
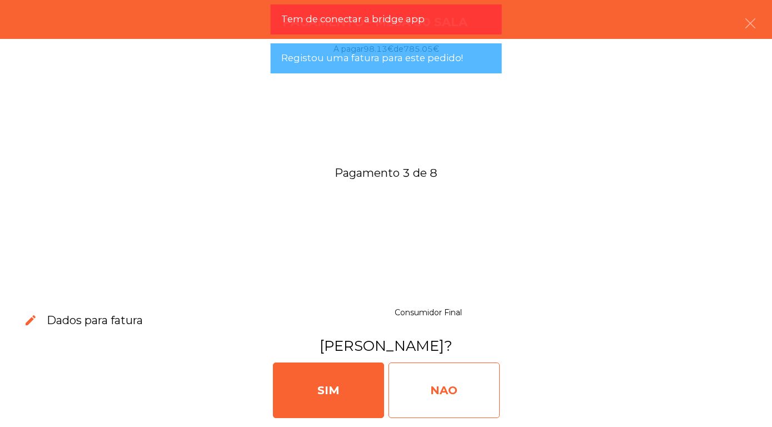
click at [436, 392] on div "NAO" at bounding box center [443, 390] width 111 height 56
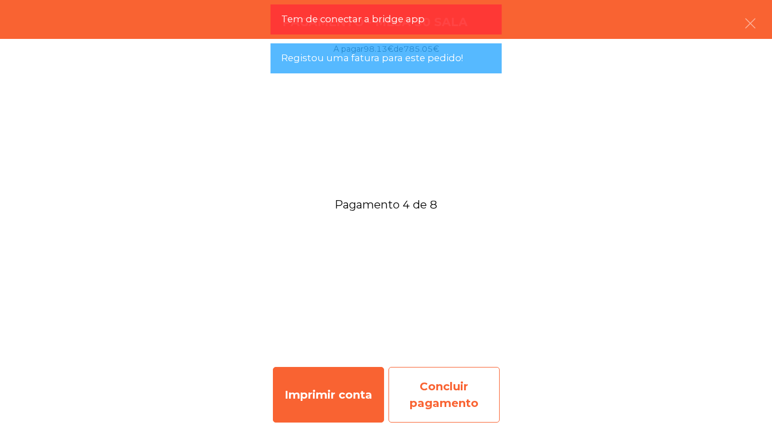
click at [449, 391] on div "Concluir pagamento" at bounding box center [443, 395] width 111 height 56
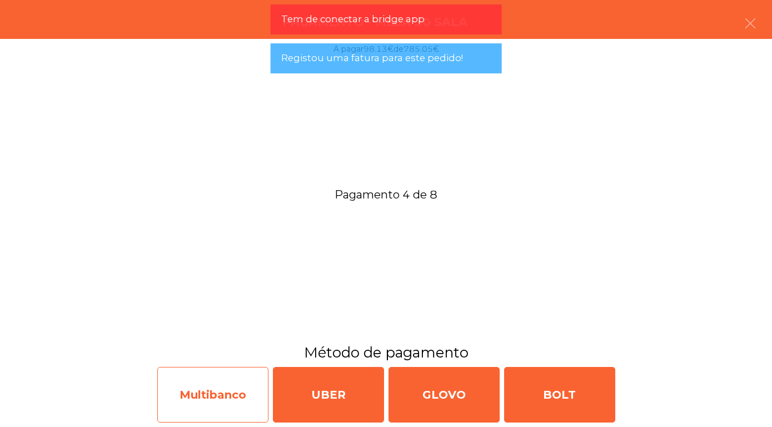
click at [211, 391] on div "Multibanco" at bounding box center [212, 395] width 111 height 56
select select "**"
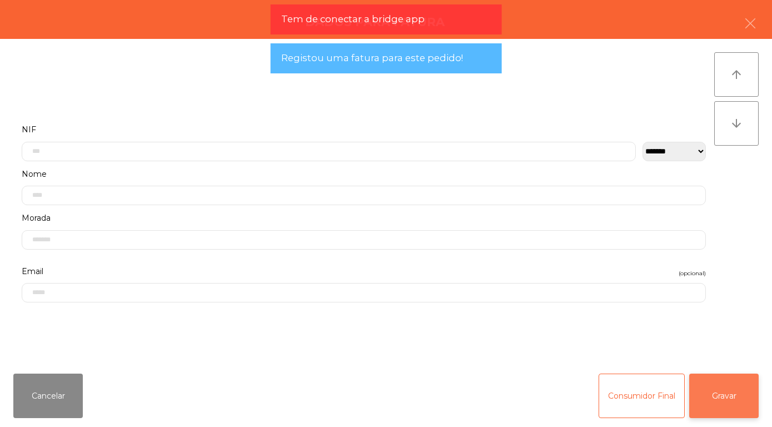
click at [726, 396] on button "Gravar" at bounding box center [723, 395] width 69 height 44
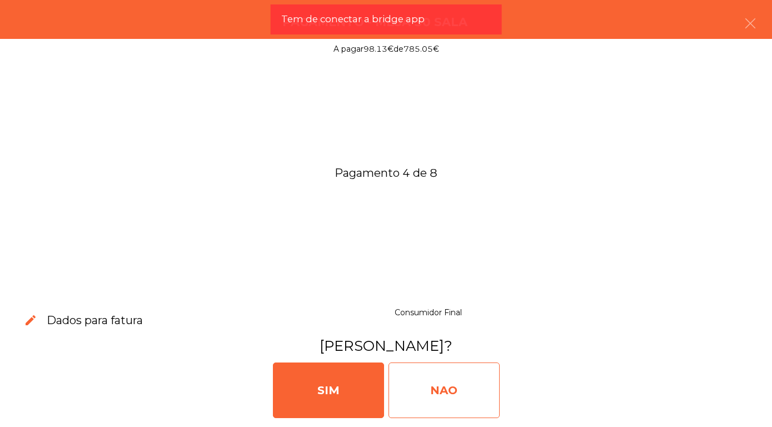
click at [448, 389] on div "NAO" at bounding box center [443, 390] width 111 height 56
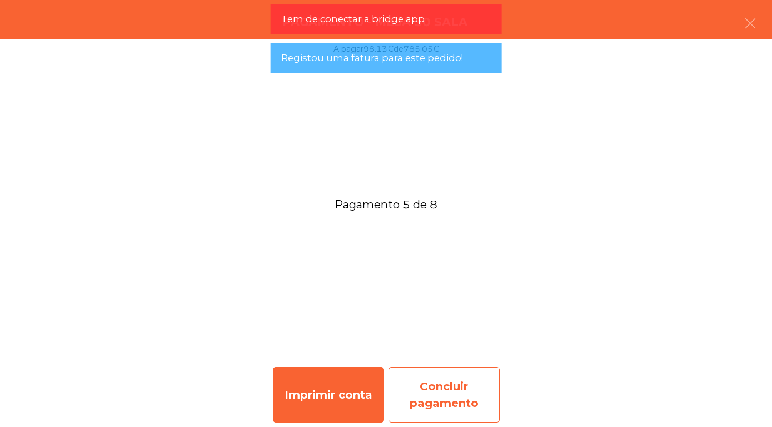
click at [443, 398] on div "Concluir pagamento" at bounding box center [443, 395] width 111 height 56
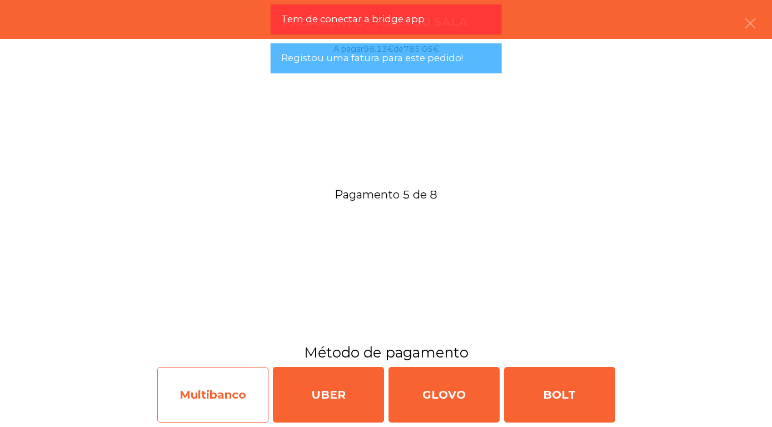
click at [206, 393] on div "Multibanco" at bounding box center [212, 395] width 111 height 56
select select "**"
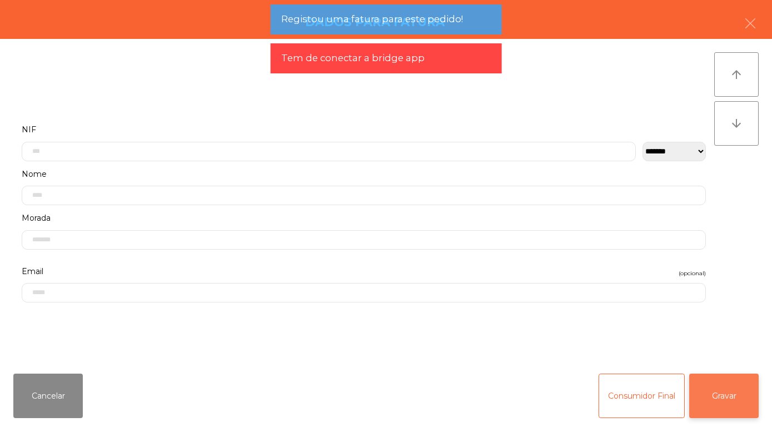
click at [736, 392] on button "Gravar" at bounding box center [723, 395] width 69 height 44
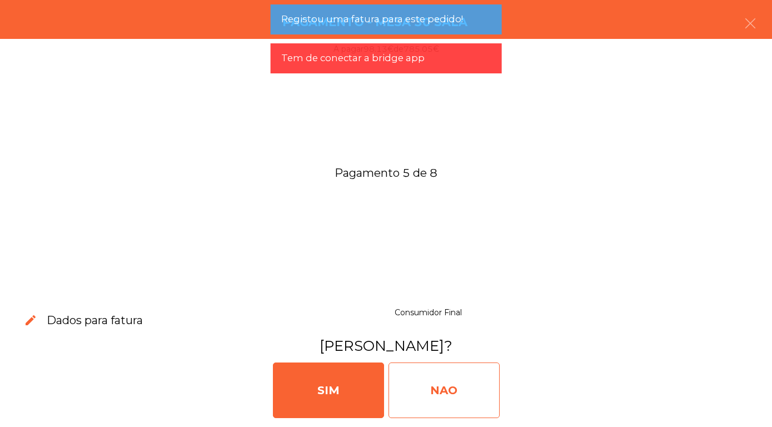
click at [445, 389] on div "NAO" at bounding box center [443, 390] width 111 height 56
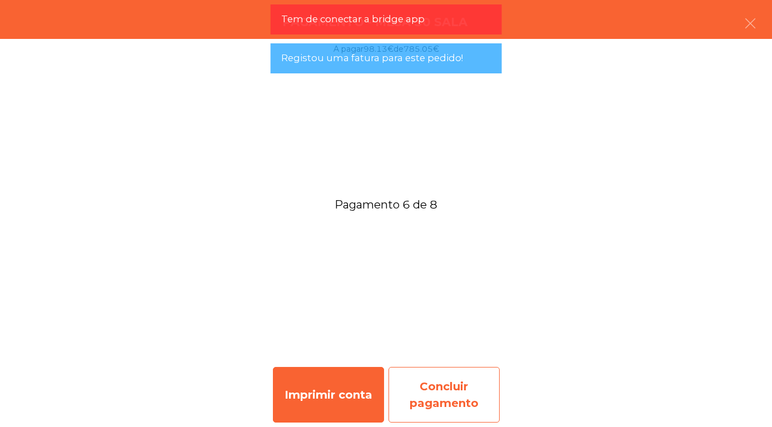
click at [447, 391] on div "Concluir pagamento" at bounding box center [443, 395] width 111 height 56
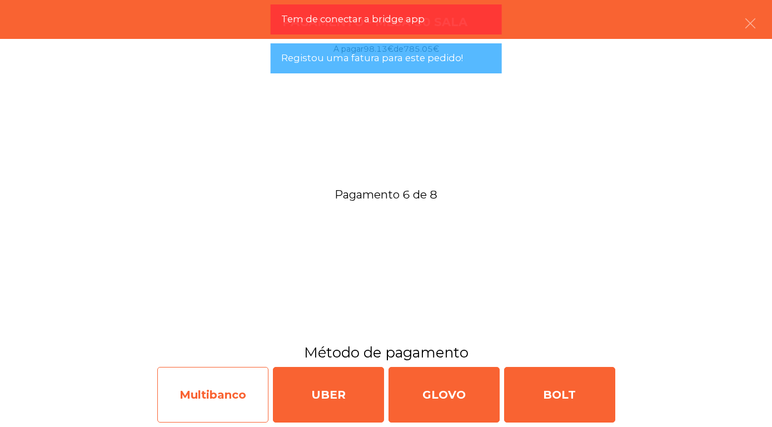
click at [241, 397] on div "Multibanco" at bounding box center [212, 395] width 111 height 56
select select "**"
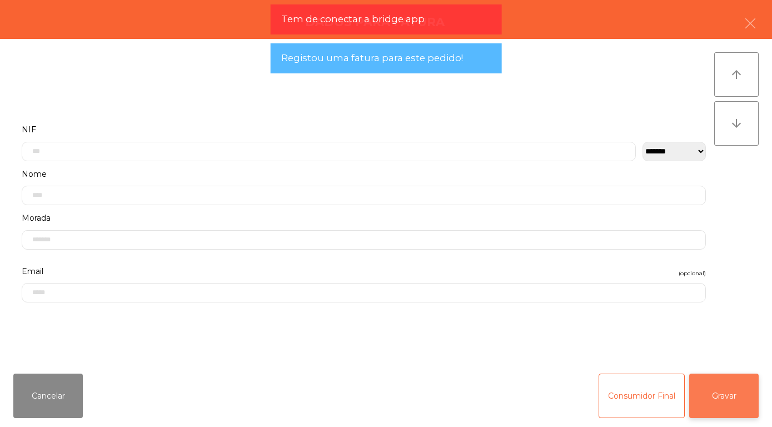
click at [728, 398] on button "Gravar" at bounding box center [723, 395] width 69 height 44
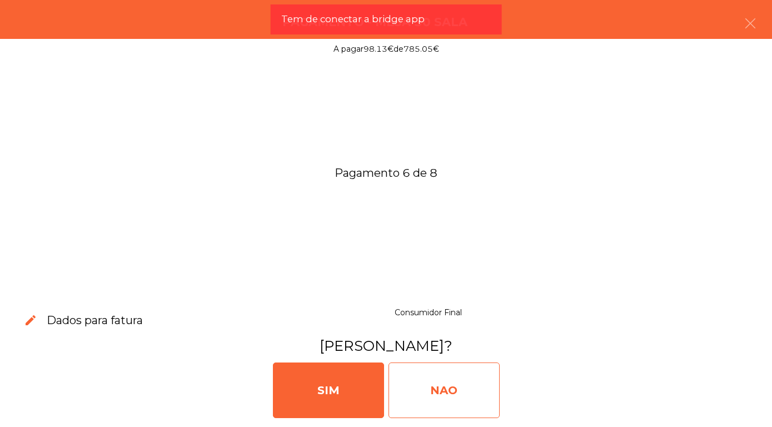
click at [436, 383] on div "NAO" at bounding box center [443, 390] width 111 height 56
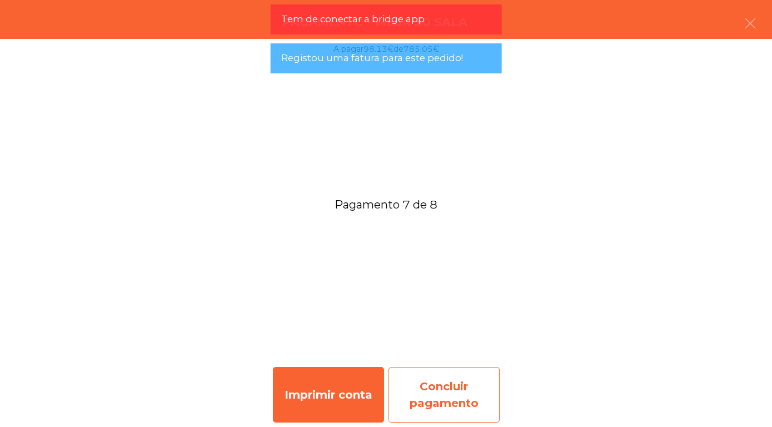
click at [440, 393] on div "Concluir pagamento" at bounding box center [443, 395] width 111 height 56
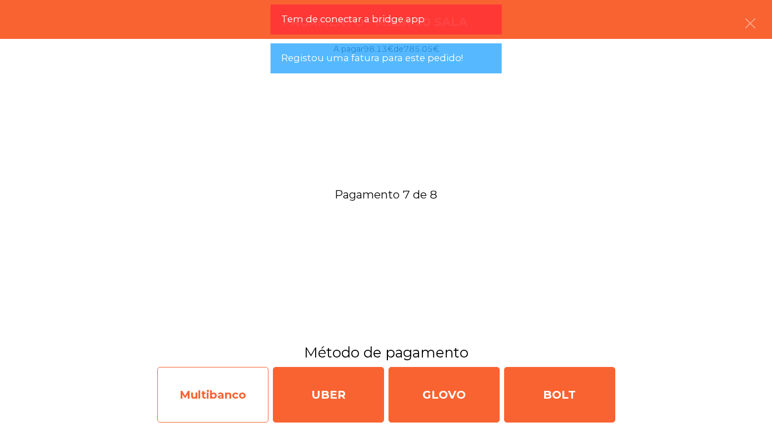
click at [218, 387] on div "Multibanco" at bounding box center [212, 395] width 111 height 56
select select "**"
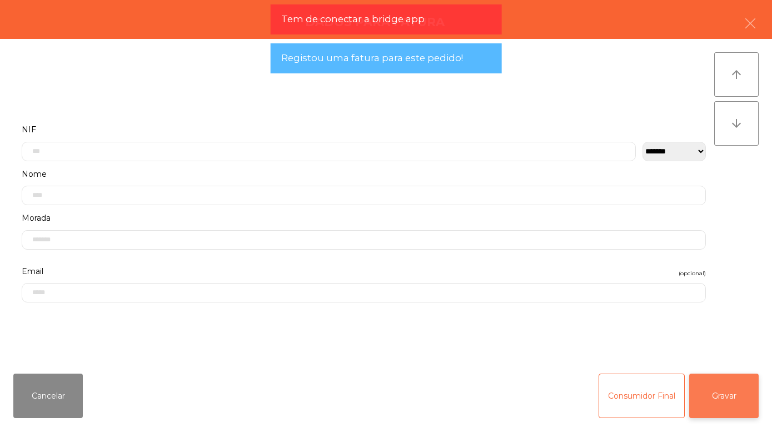
click at [717, 390] on button "Gravar" at bounding box center [723, 395] width 69 height 44
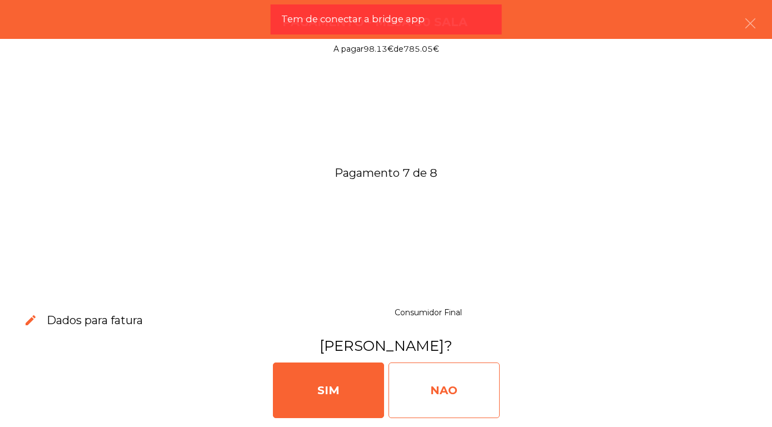
click at [434, 374] on div "NAO" at bounding box center [443, 390] width 111 height 56
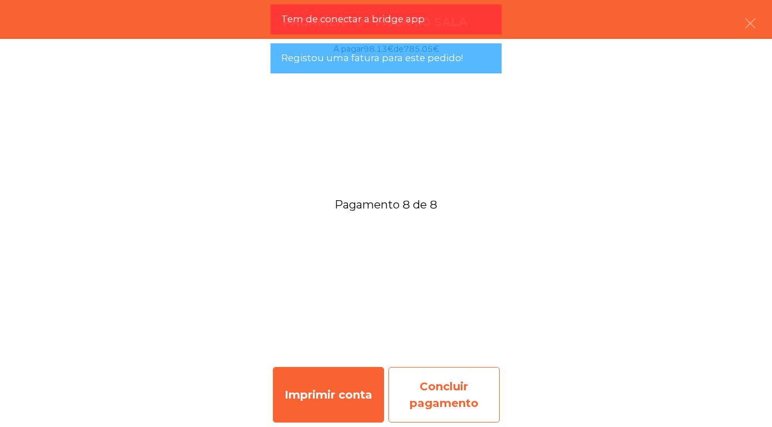
click at [439, 395] on div "Concluir pagamento" at bounding box center [443, 395] width 111 height 56
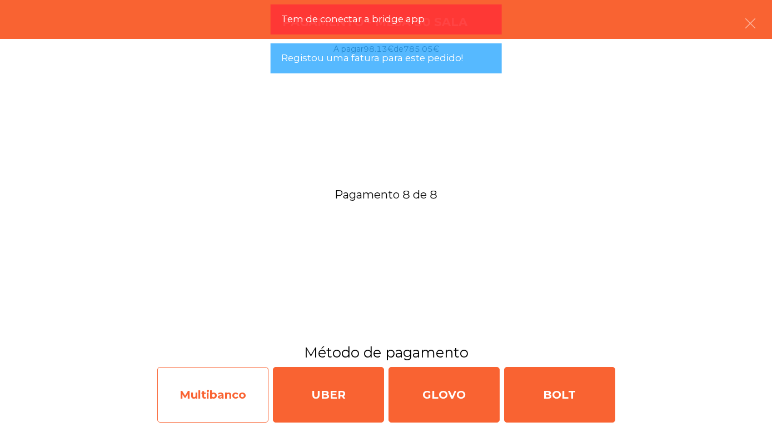
click at [217, 385] on div "Multibanco" at bounding box center [212, 395] width 111 height 56
select select "**"
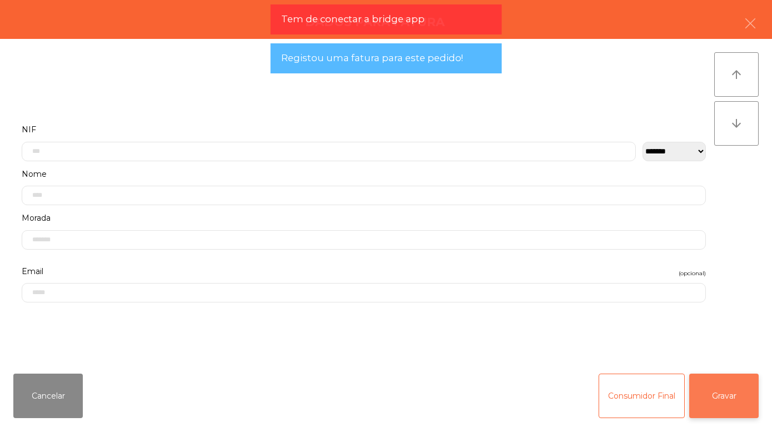
click at [727, 391] on button "Gravar" at bounding box center [723, 395] width 69 height 44
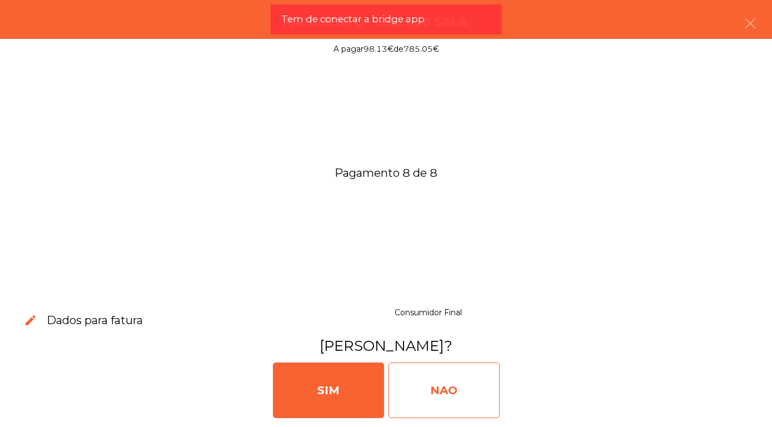
click at [443, 388] on div "NAO" at bounding box center [443, 390] width 111 height 56
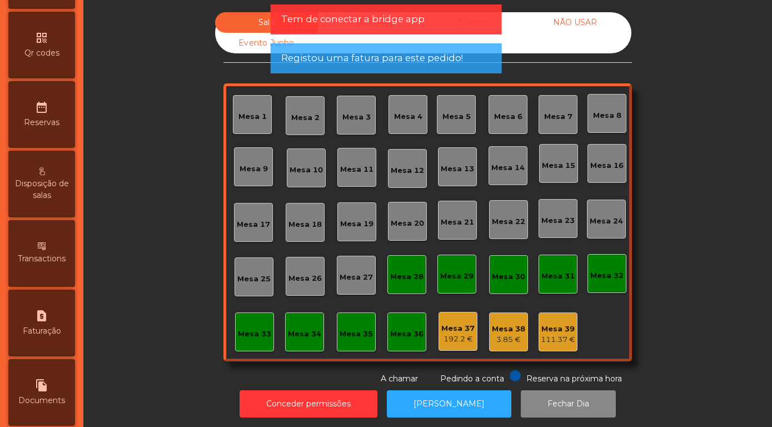
scroll to position [526, 0]
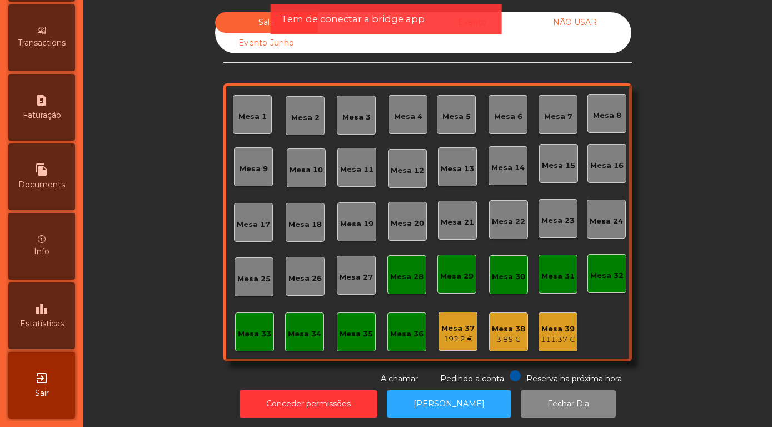
click at [41, 317] on div "leaderboard Estatísticas" at bounding box center [41, 315] width 67 height 67
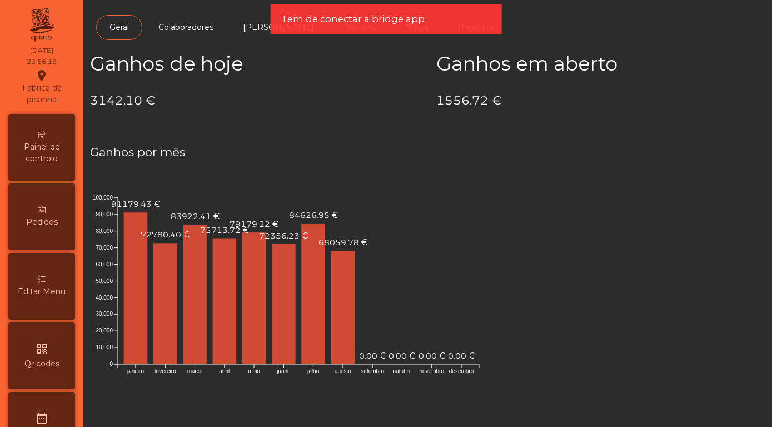
click at [33, 145] on span "Painel de controlo" at bounding box center [41, 152] width 61 height 23
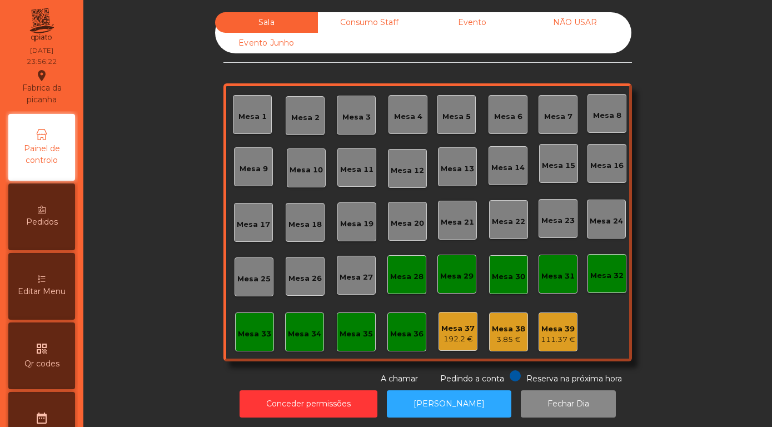
click at [566, 157] on div "Mesa 1 Mesa 2 Mesa 3 Mesa 4 Mesa 5 Mesa 6 Mesa 7 Mesa 8 [GEOGRAPHIC_DATA] 9 [GE…" at bounding box center [427, 222] width 408 height 278
click at [388, 95] on div "Mesa 4" at bounding box center [407, 114] width 39 height 39
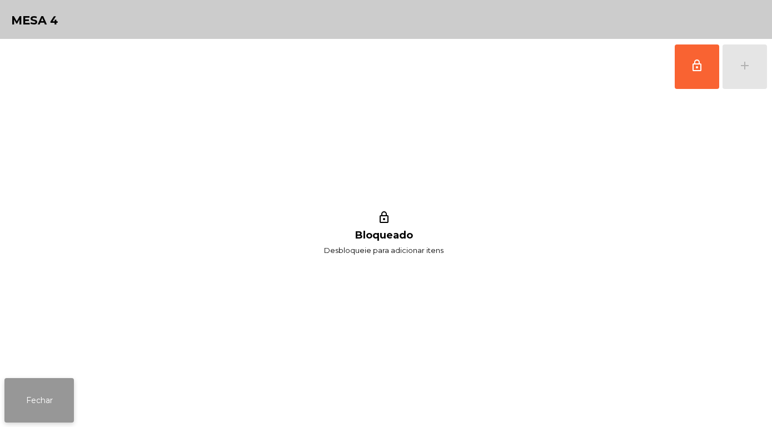
click at [39, 401] on button "Fechar" at bounding box center [38, 400] width 69 height 44
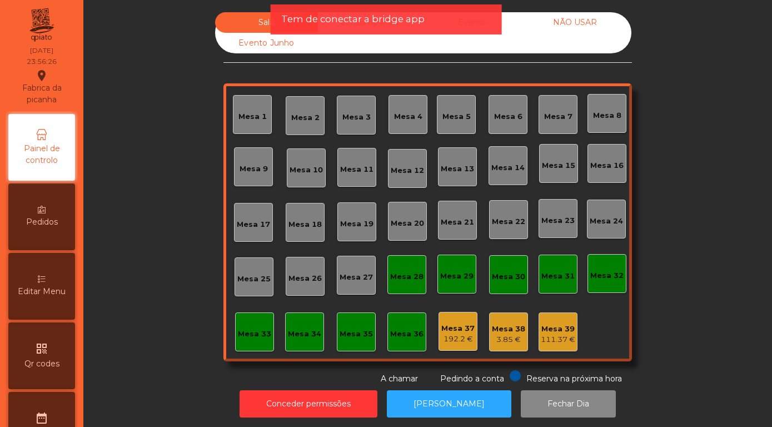
click at [361, 13] on span "Tem de conectar a bridge app" at bounding box center [352, 19] width 143 height 14
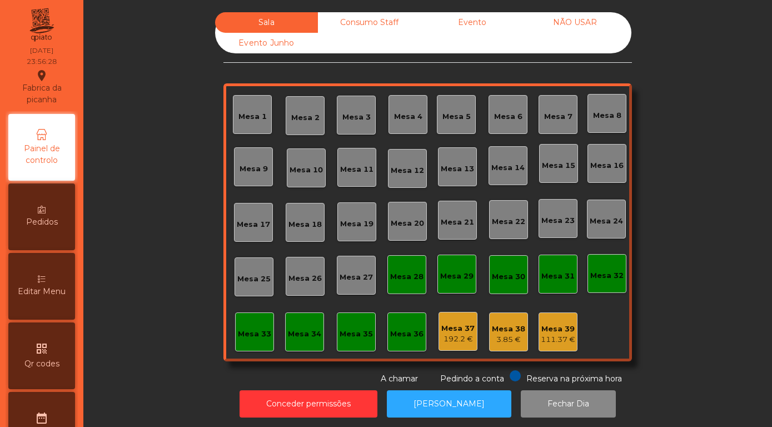
click at [583, 233] on div "Mesa 1 Mesa 2 Mesa 3 Mesa 4 Mesa 5 Mesa 6 Mesa 7 Mesa 8 [GEOGRAPHIC_DATA] 9 [GE…" at bounding box center [427, 222] width 408 height 278
click at [564, 23] on div "NÃO USAR" at bounding box center [574, 22] width 103 height 21
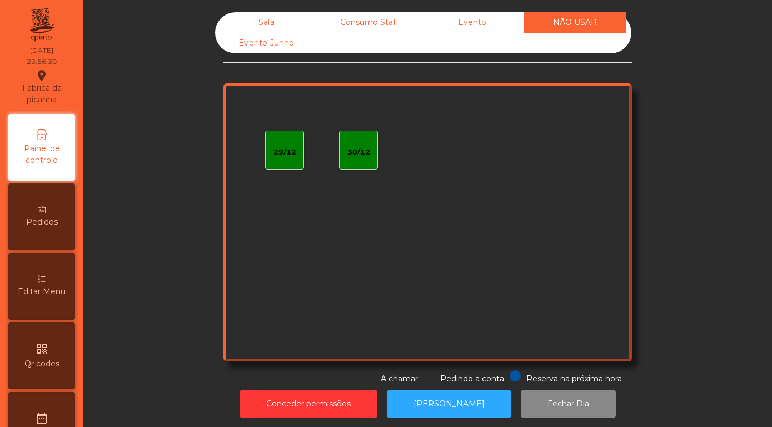
click at [261, 21] on div "Sala" at bounding box center [266, 22] width 103 height 21
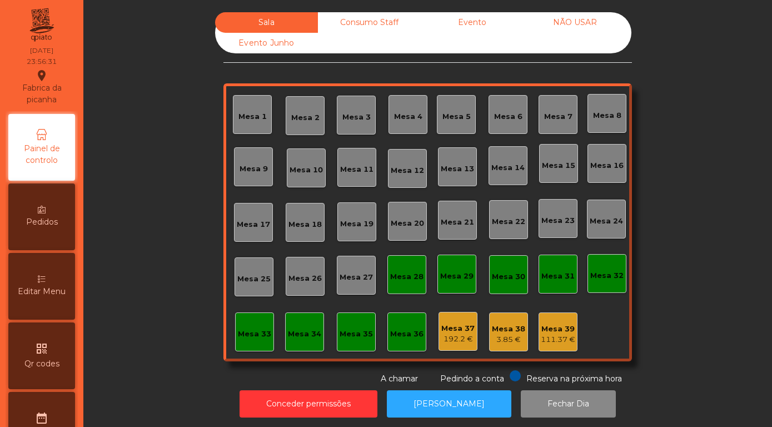
click at [473, 22] on div "Evento" at bounding box center [472, 22] width 103 height 21
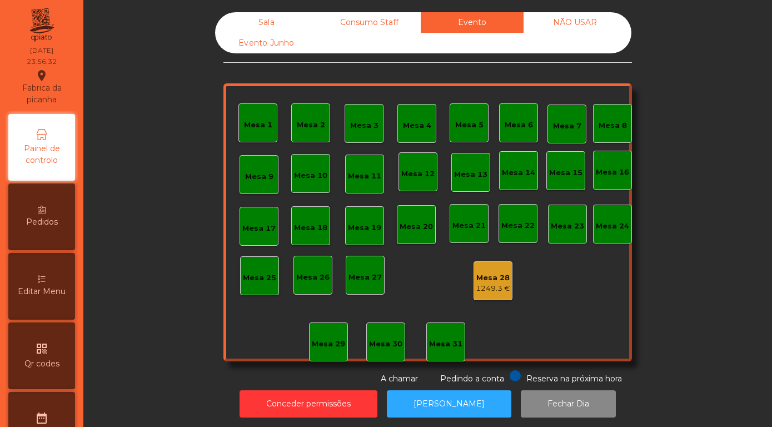
click at [491, 282] on div "Mesa 28" at bounding box center [493, 277] width 34 height 11
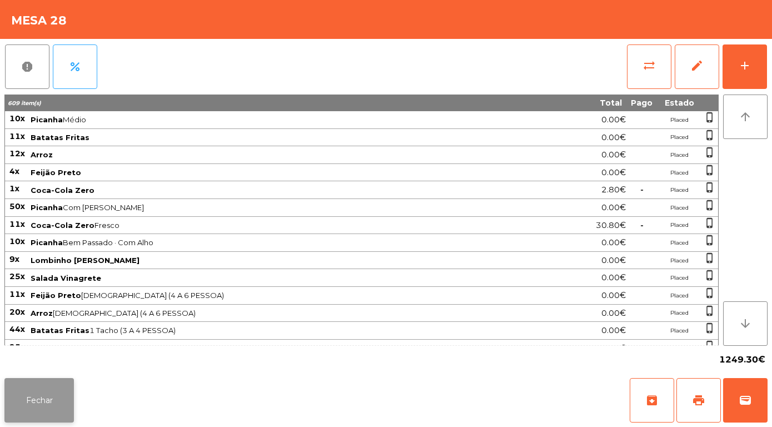
click at [36, 403] on button "Fechar" at bounding box center [38, 400] width 69 height 44
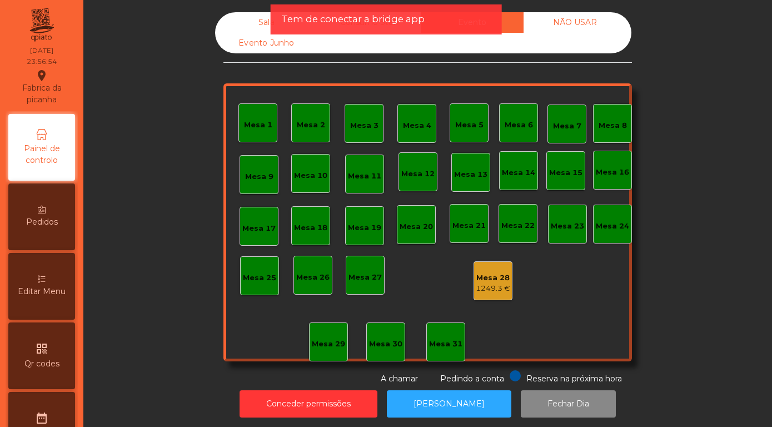
click at [486, 281] on div "Mesa 28" at bounding box center [493, 277] width 34 height 11
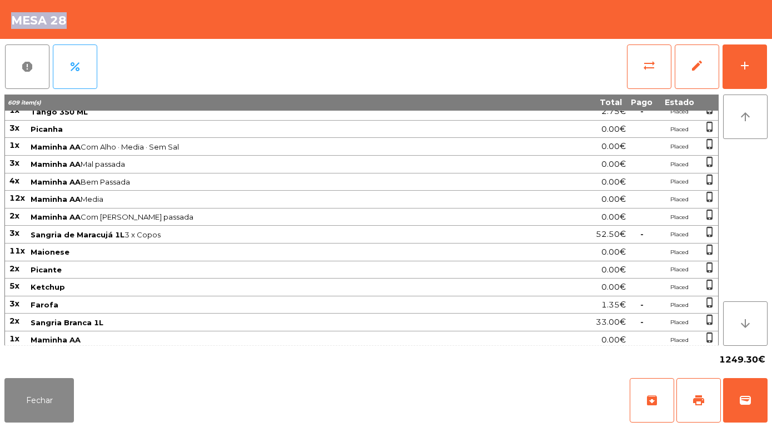
scroll to position [1234, 0]
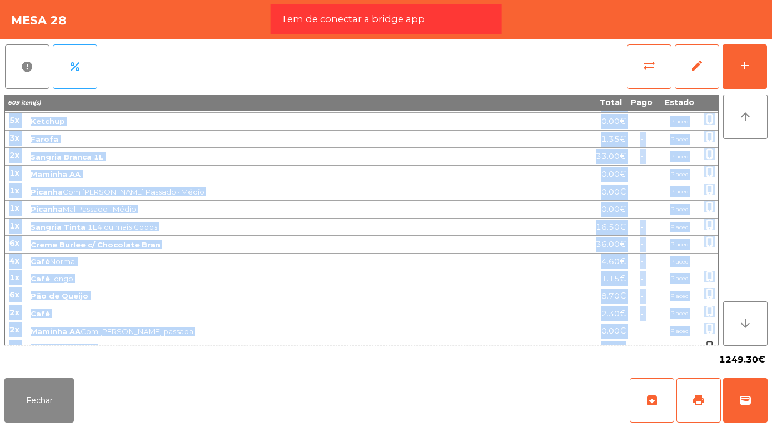
drag, startPoint x: 11, startPoint y: 119, endPoint x: 627, endPoint y: 336, distance: 652.6
copy tbody "14l Ipsumdo Sitam 5.17€ Consec adipi_elitse 13d Eiusmod Tempor 2.83€ Incidi utl…"
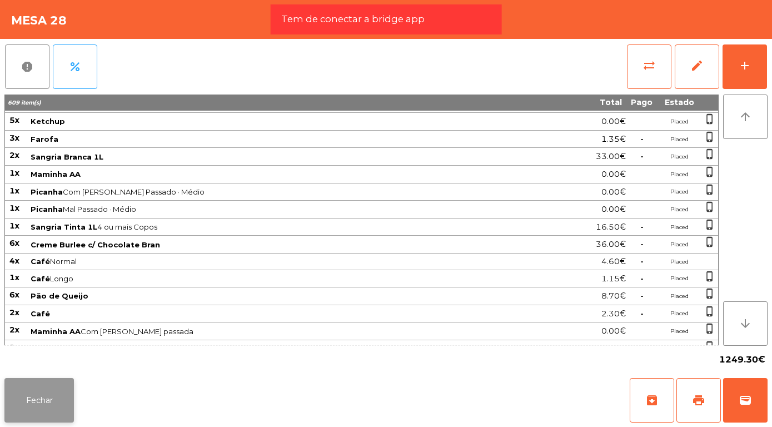
click at [40, 403] on button "Fechar" at bounding box center [38, 400] width 69 height 44
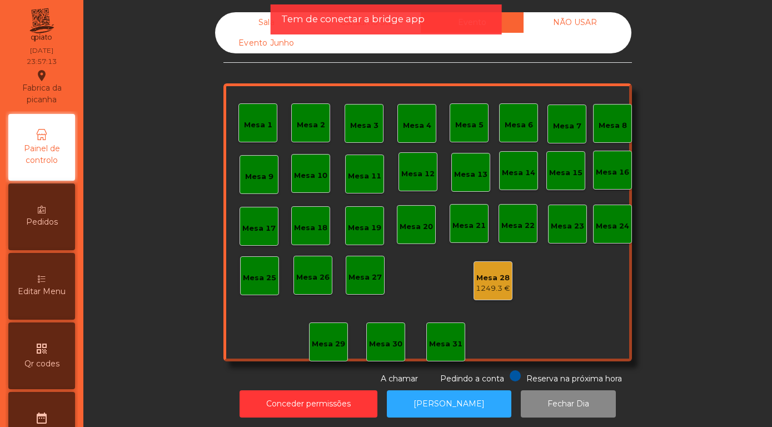
click at [476, 283] on div "1249.3 €" at bounding box center [493, 288] width 34 height 11
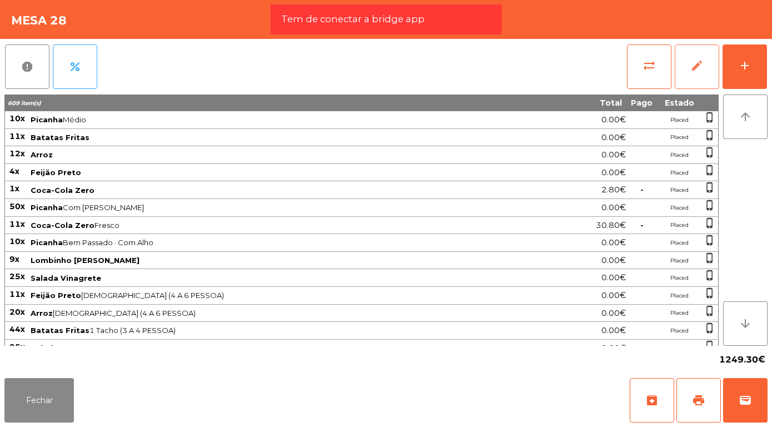
click at [703, 64] on span "edit" at bounding box center [696, 65] width 13 height 13
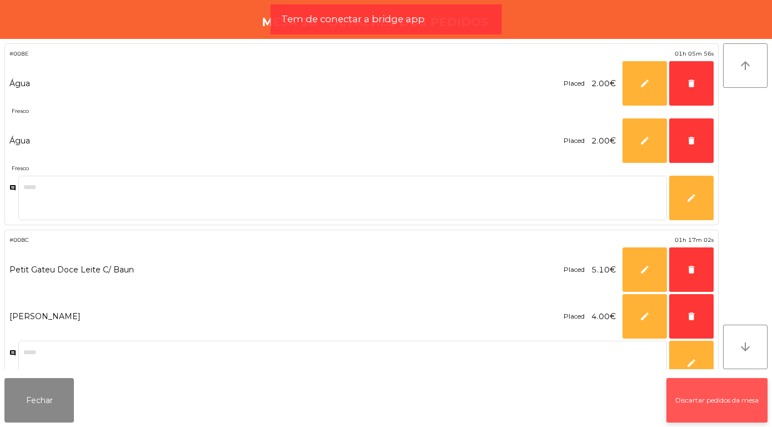
click at [722, 398] on button "Discartar pedidos da mesa" at bounding box center [716, 400] width 101 height 44
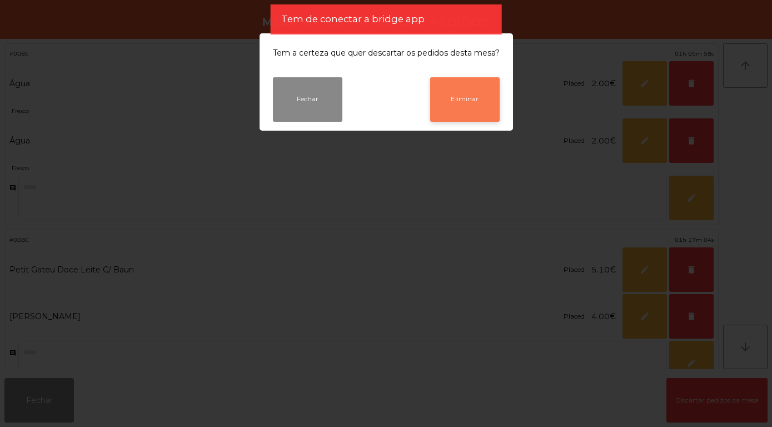
click at [460, 98] on button "Eliminar" at bounding box center [464, 99] width 69 height 44
